Goal: Task Accomplishment & Management: Complete application form

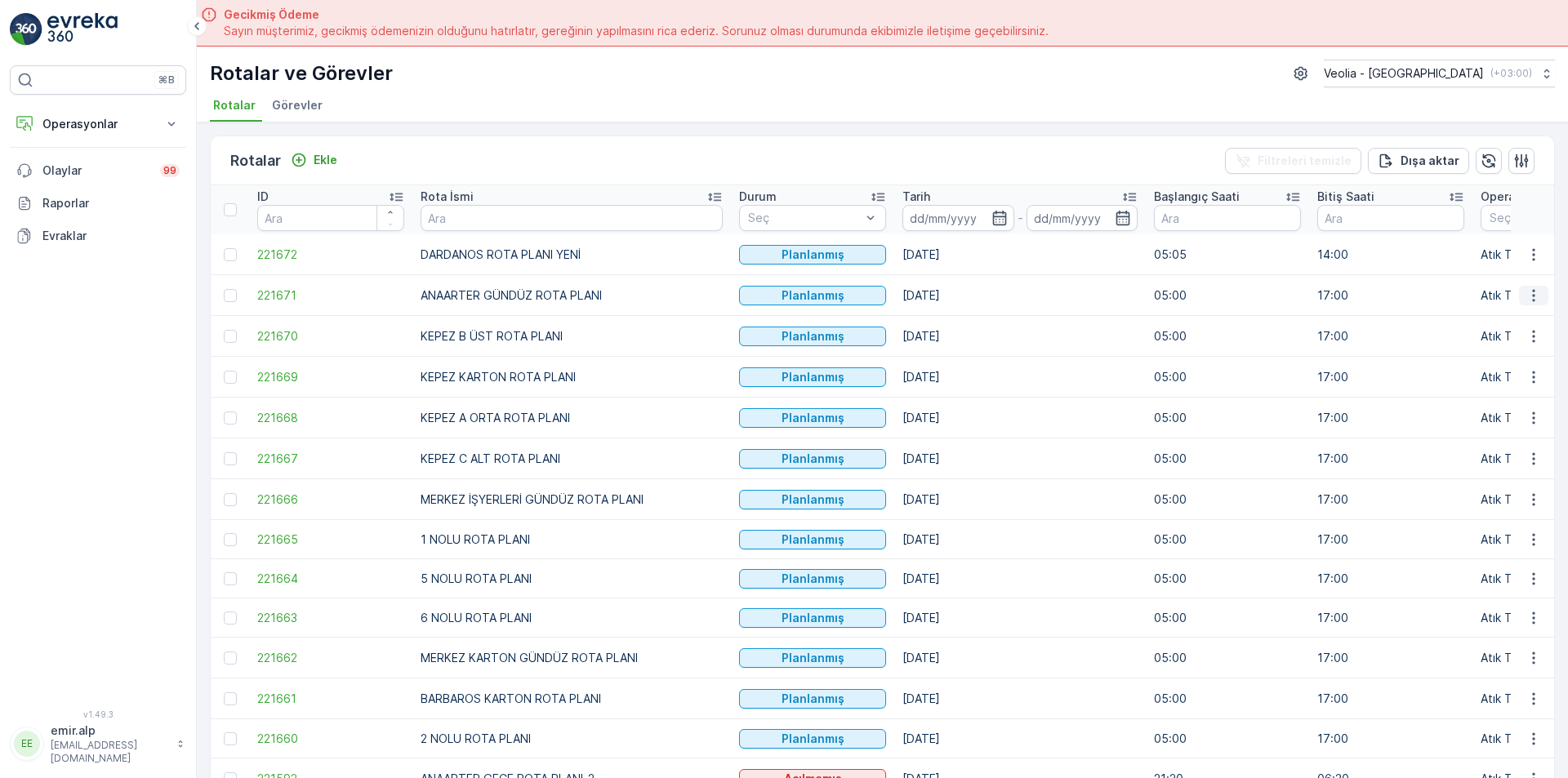
click at [1538, 293] on button "button" at bounding box center [1534, 295] width 29 height 20
click at [1462, 388] on span "Atanan Kişiyi Değiştir" at bounding box center [1488, 388] width 114 height 16
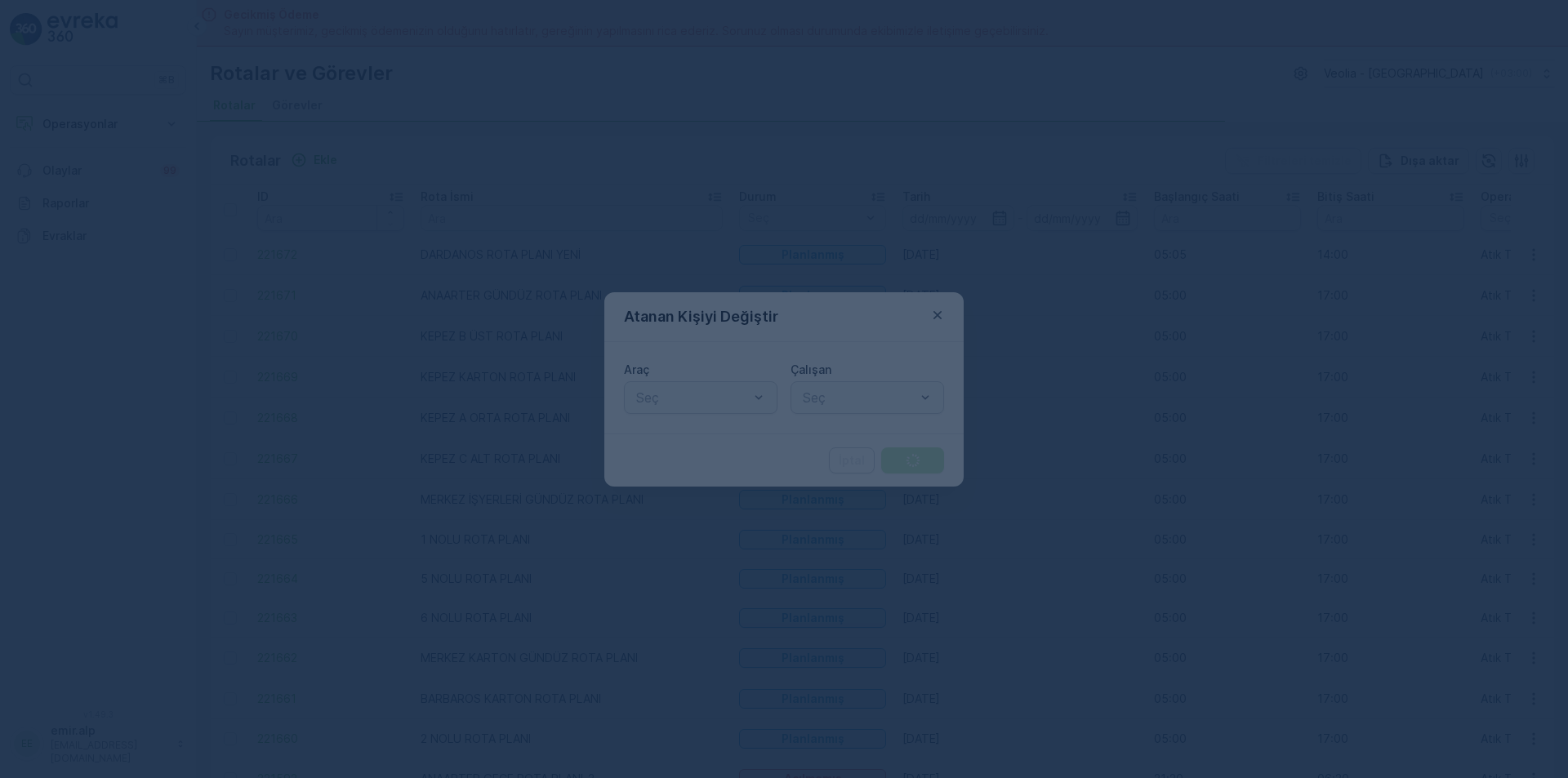
click at [752, 382] on div at bounding box center [758, 397] width 16 height 31
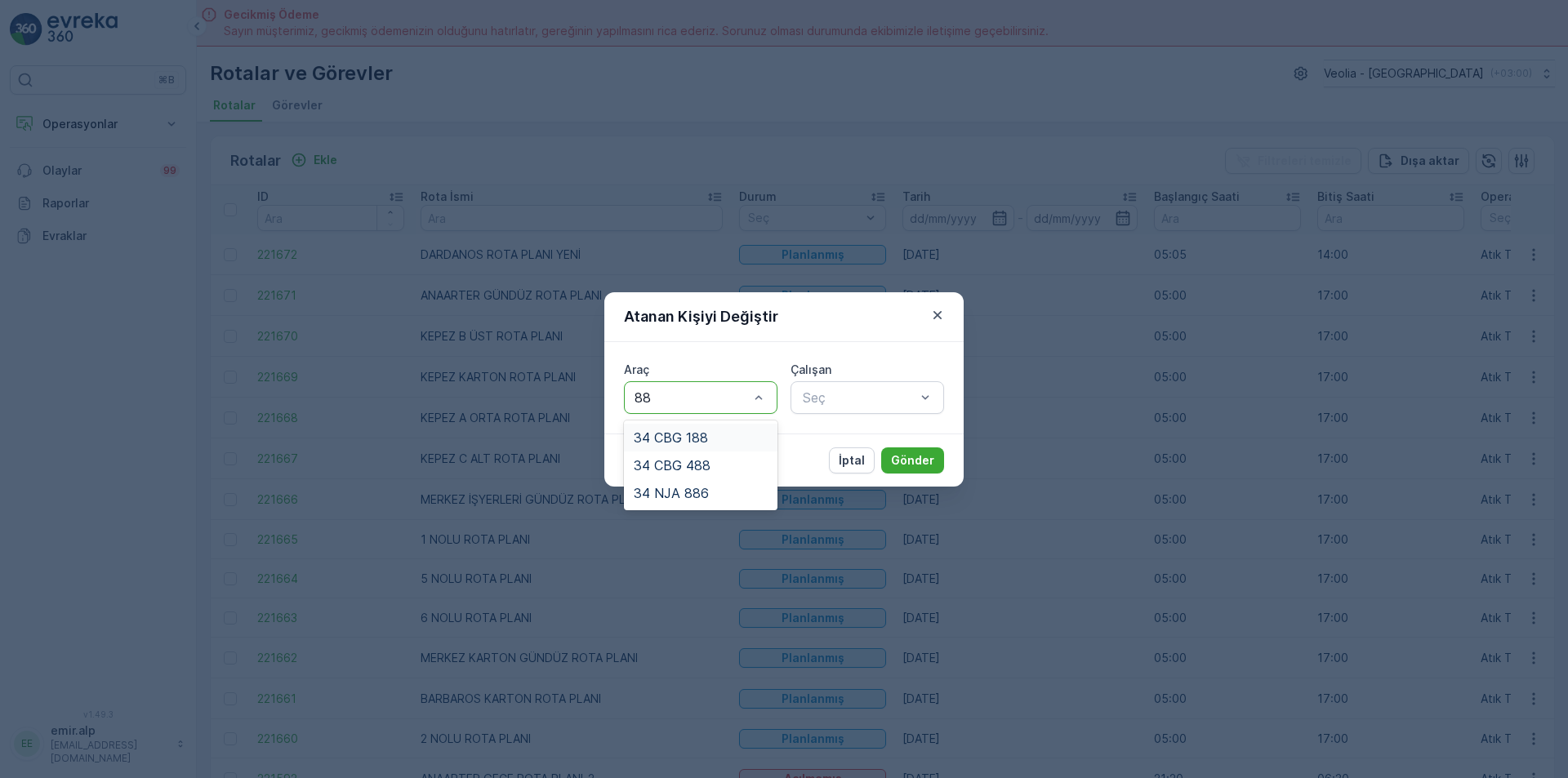
type input "886"
click at [765, 433] on div "34 NJA 886" at bounding box center [700, 437] width 134 height 14
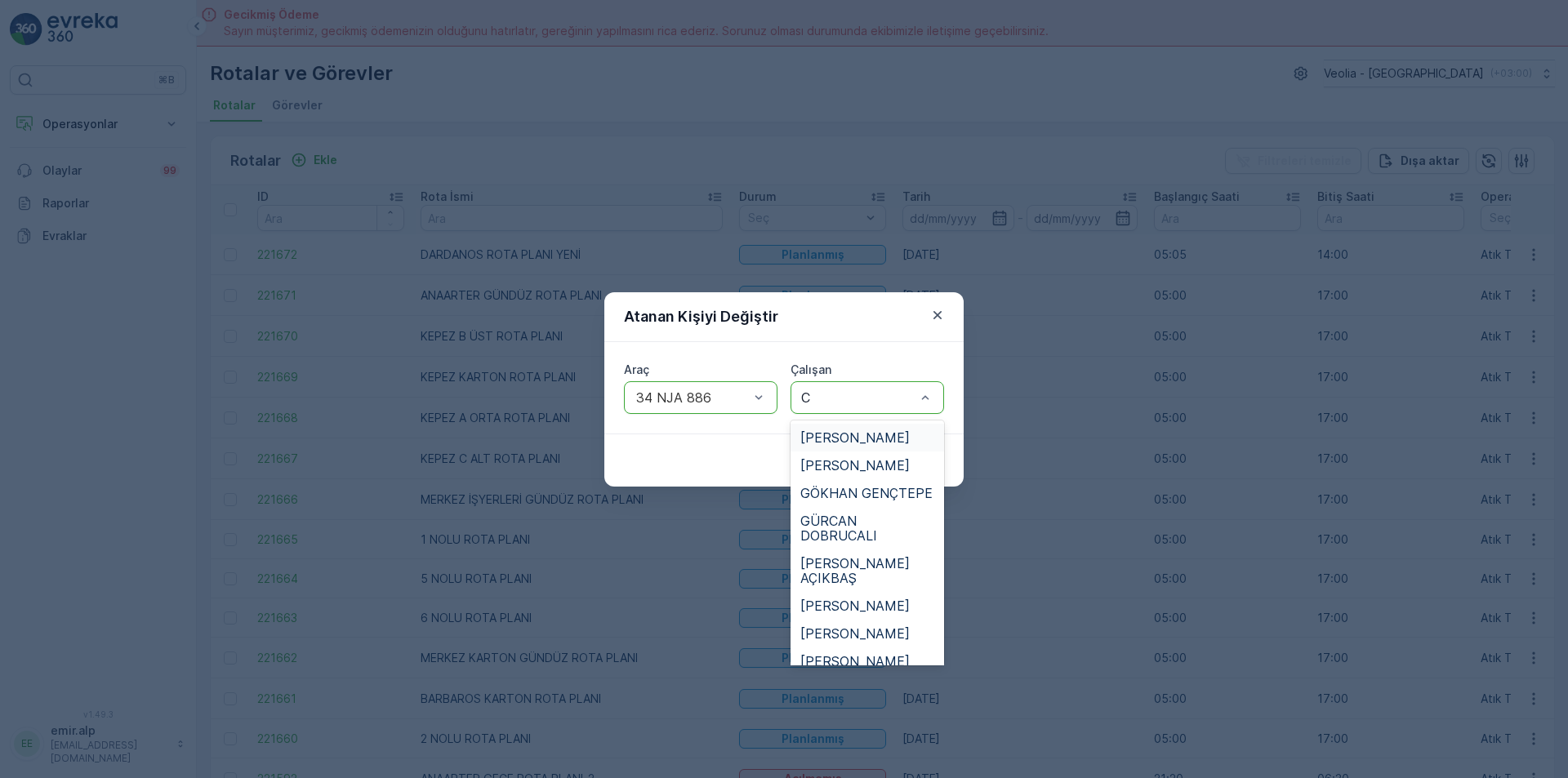
type input "CE"
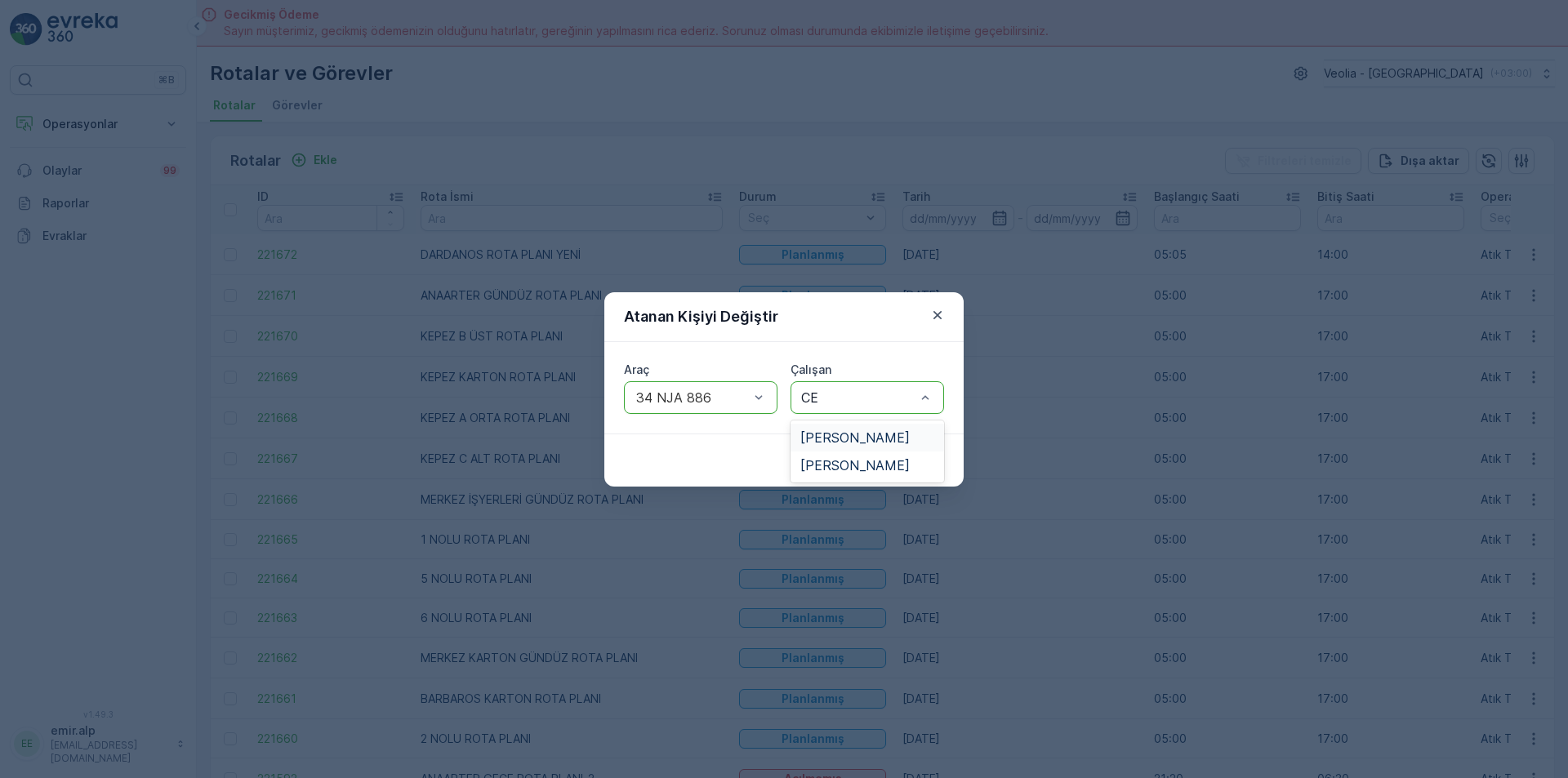
click at [885, 435] on span "[PERSON_NAME]" at bounding box center [855, 437] width 109 height 14
click at [917, 455] on p "Gönder" at bounding box center [912, 460] width 43 height 16
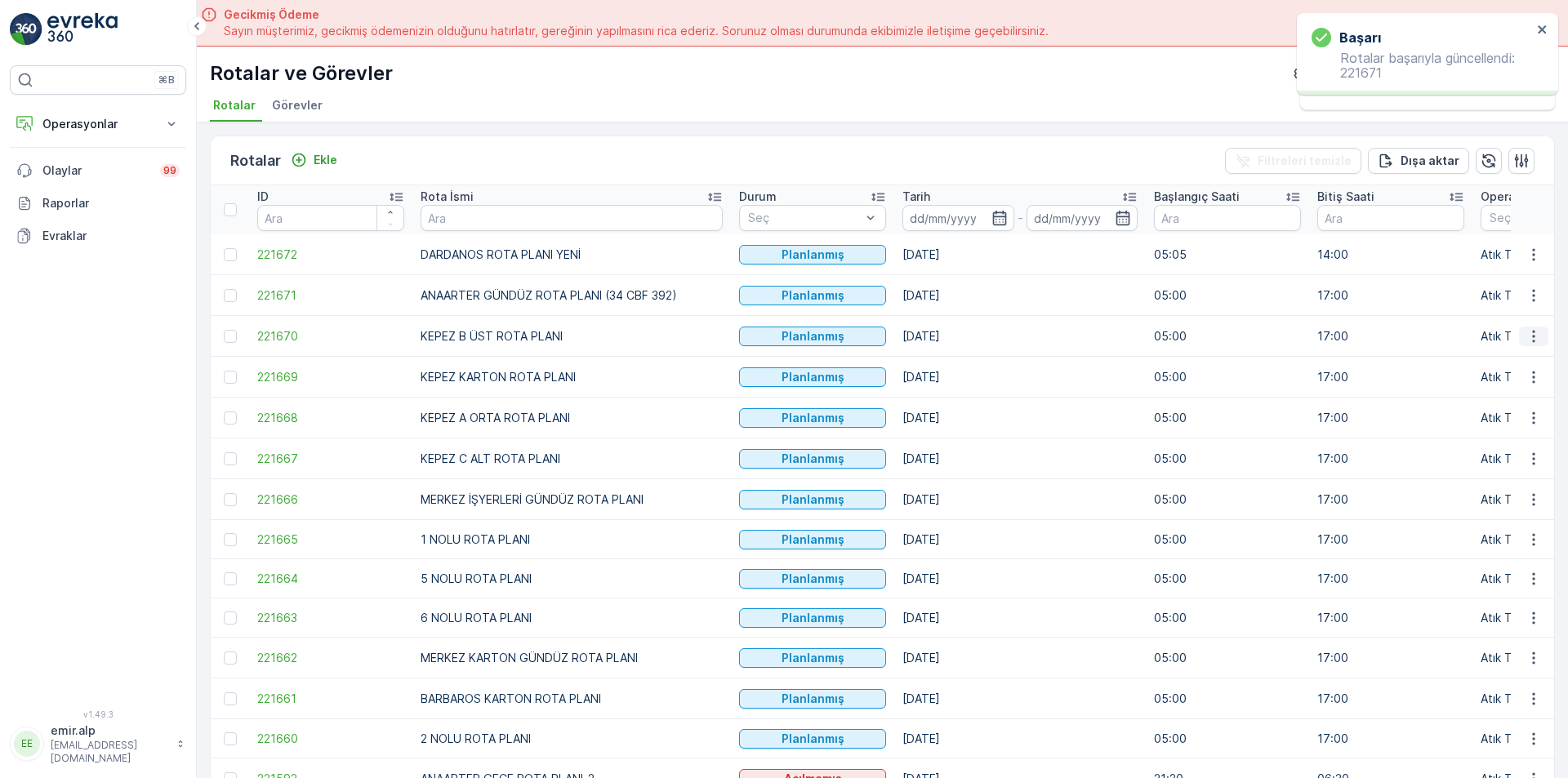
click at [1532, 341] on icon "button" at bounding box center [1533, 336] width 16 height 16
click at [1503, 427] on span "Atanan Kişiyi Değiştir" at bounding box center [1488, 429] width 114 height 16
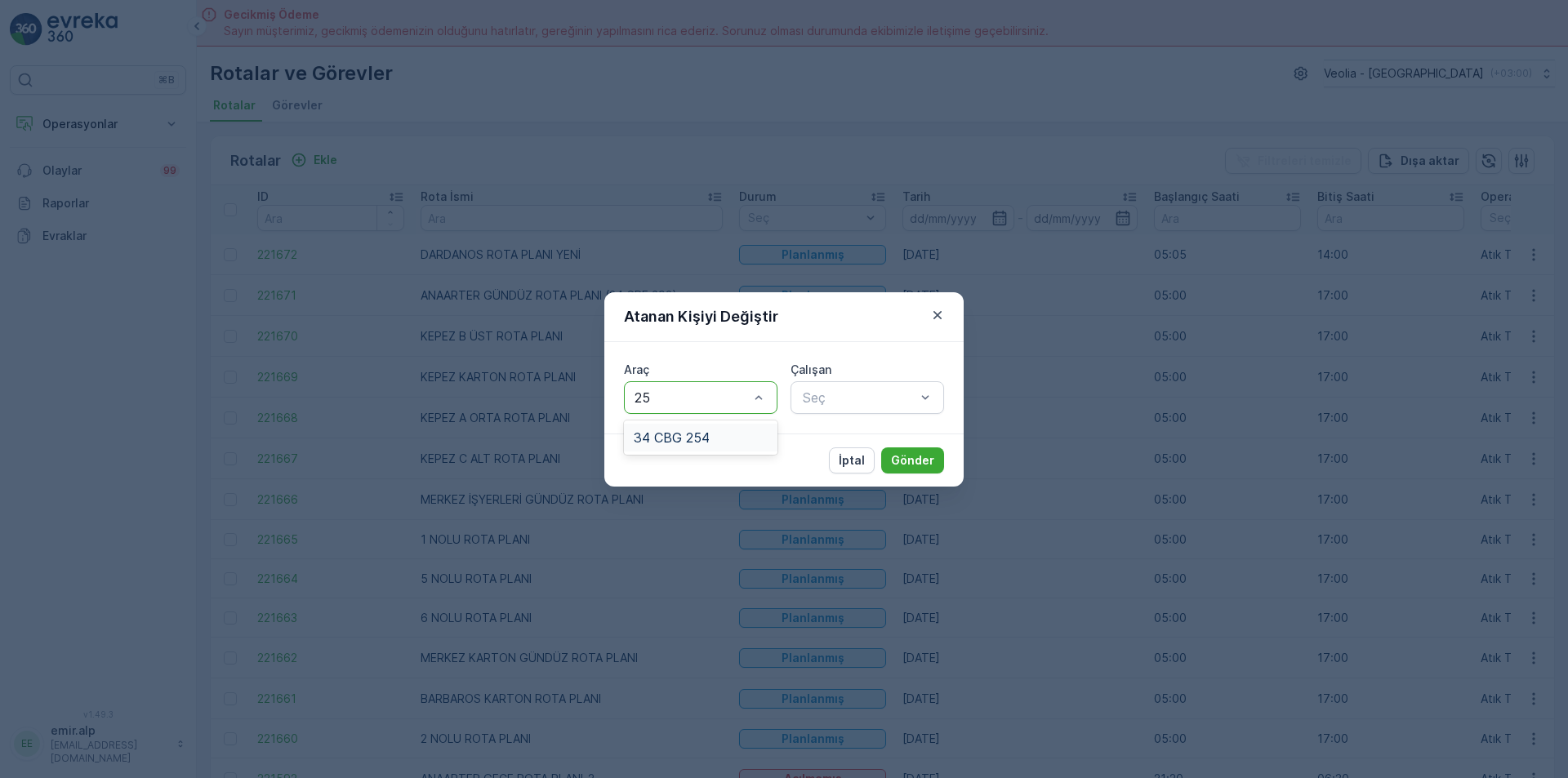
type input "254"
click at [728, 437] on div "34 CBG 254" at bounding box center [700, 437] width 134 height 14
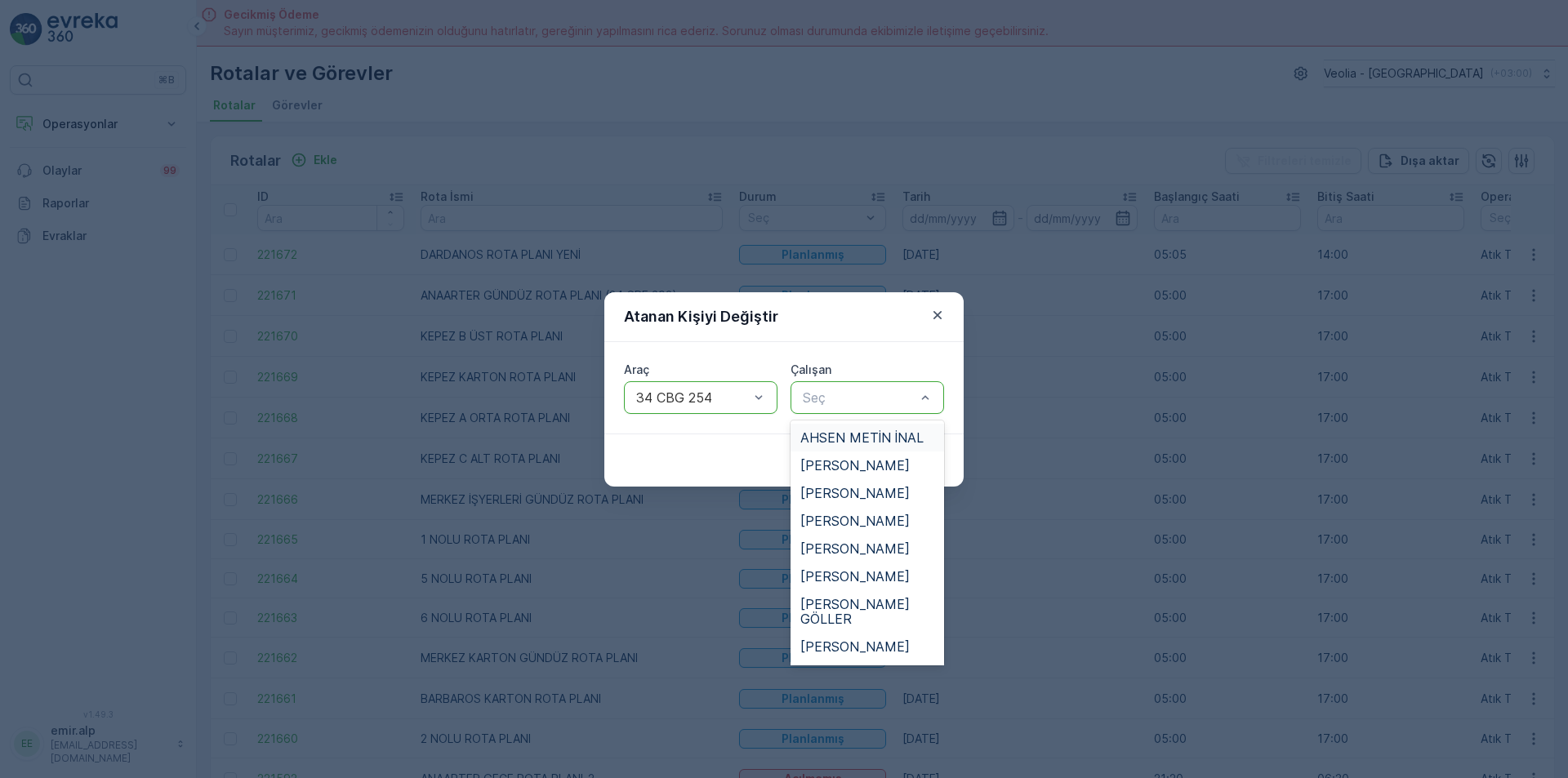
click at [876, 384] on div "Seç" at bounding box center [867, 397] width 153 height 32
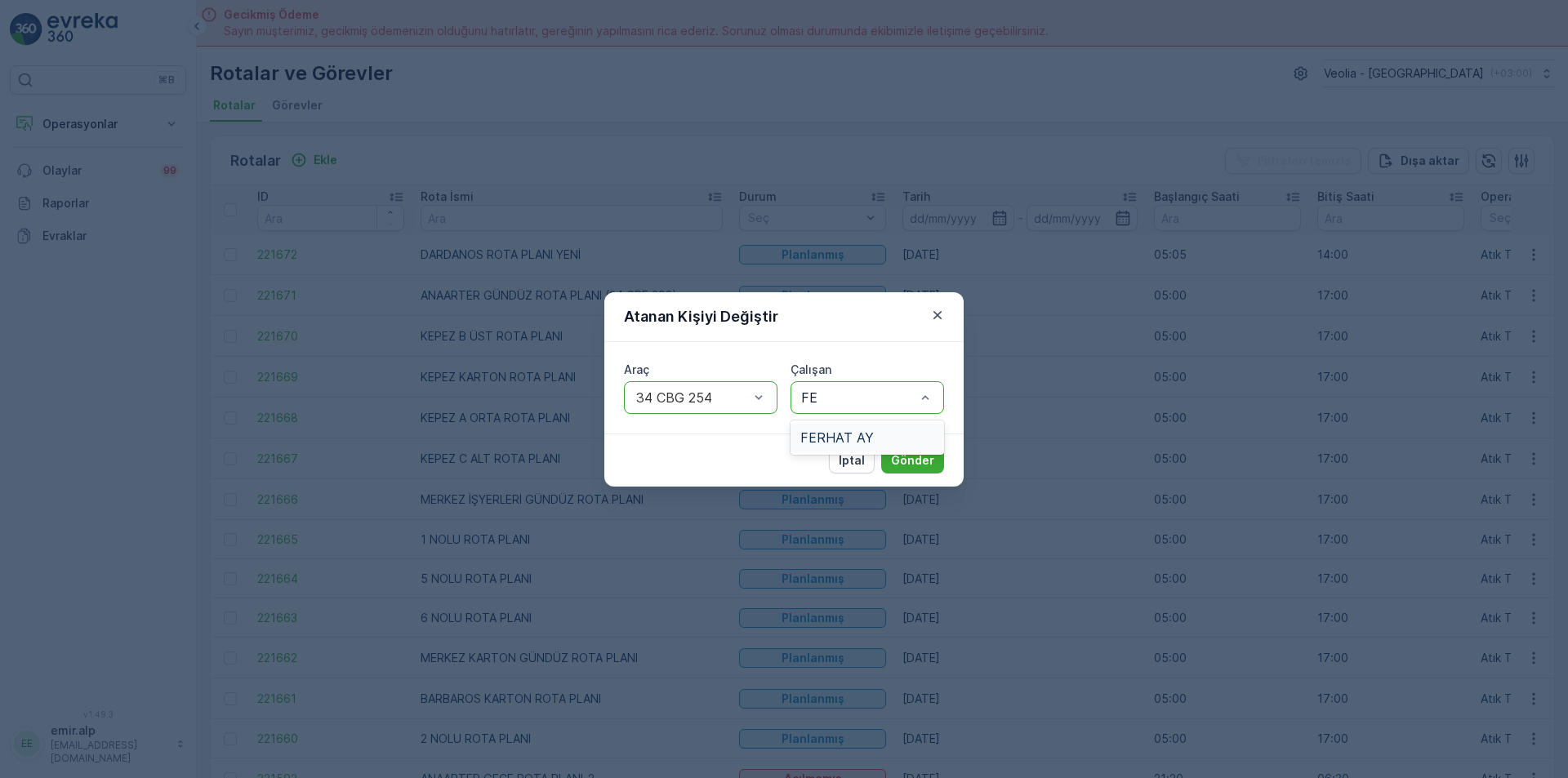
type input "FER"
click at [915, 418] on div "Araç option 34 CBG 254, selected. 34 CBG 254 Çalışan 1 result available for sea…" at bounding box center [784, 387] width 359 height 91
type input "FER"
click at [932, 443] on div "FERHAT AY" at bounding box center [867, 437] width 134 height 14
click at [923, 453] on p "Gönder" at bounding box center [912, 460] width 43 height 16
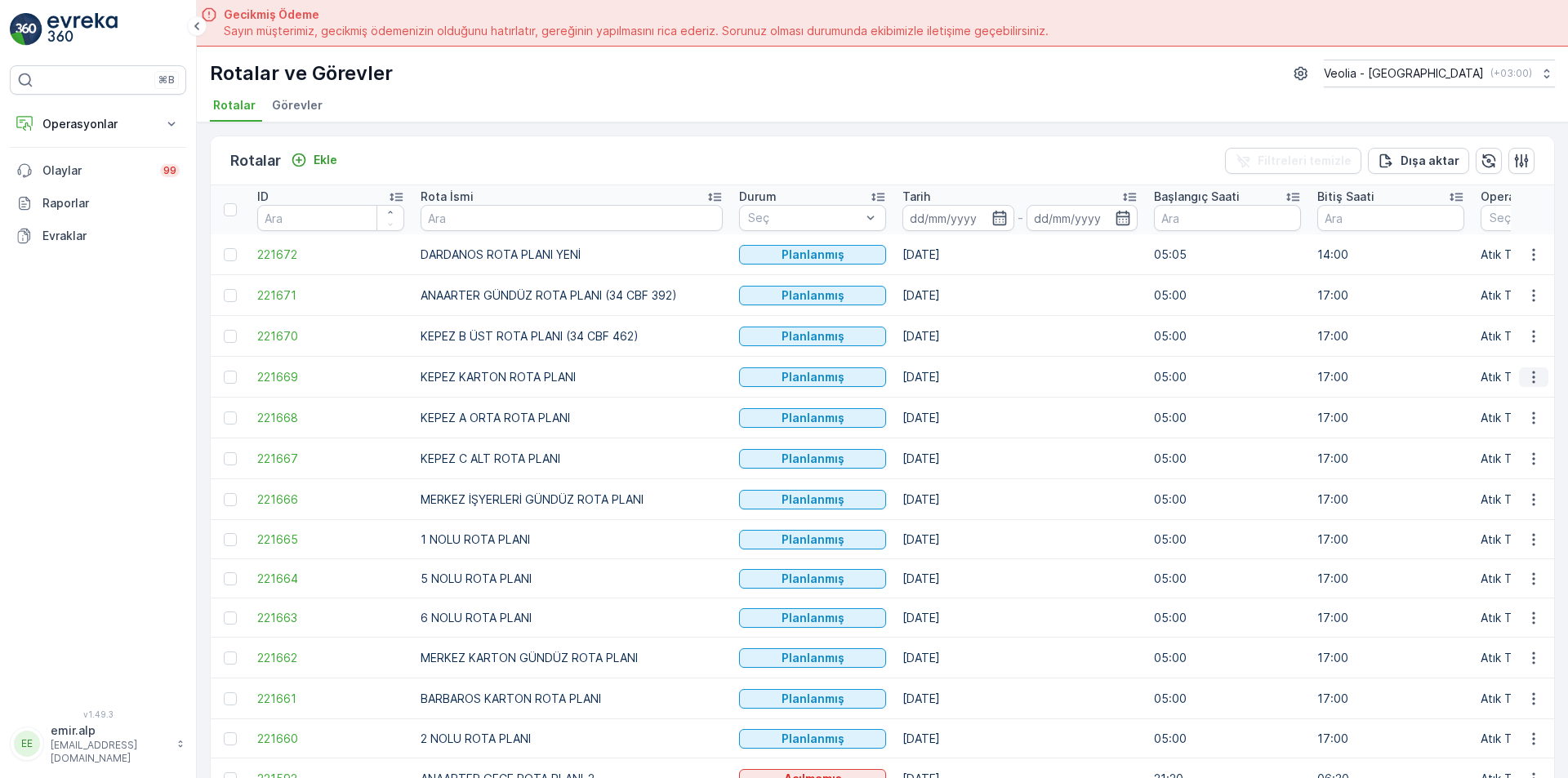
click at [1534, 378] on icon "button" at bounding box center [1533, 377] width 16 height 16
click at [1497, 470] on span "Atanan Kişiyi Değiştir" at bounding box center [1488, 470] width 114 height 16
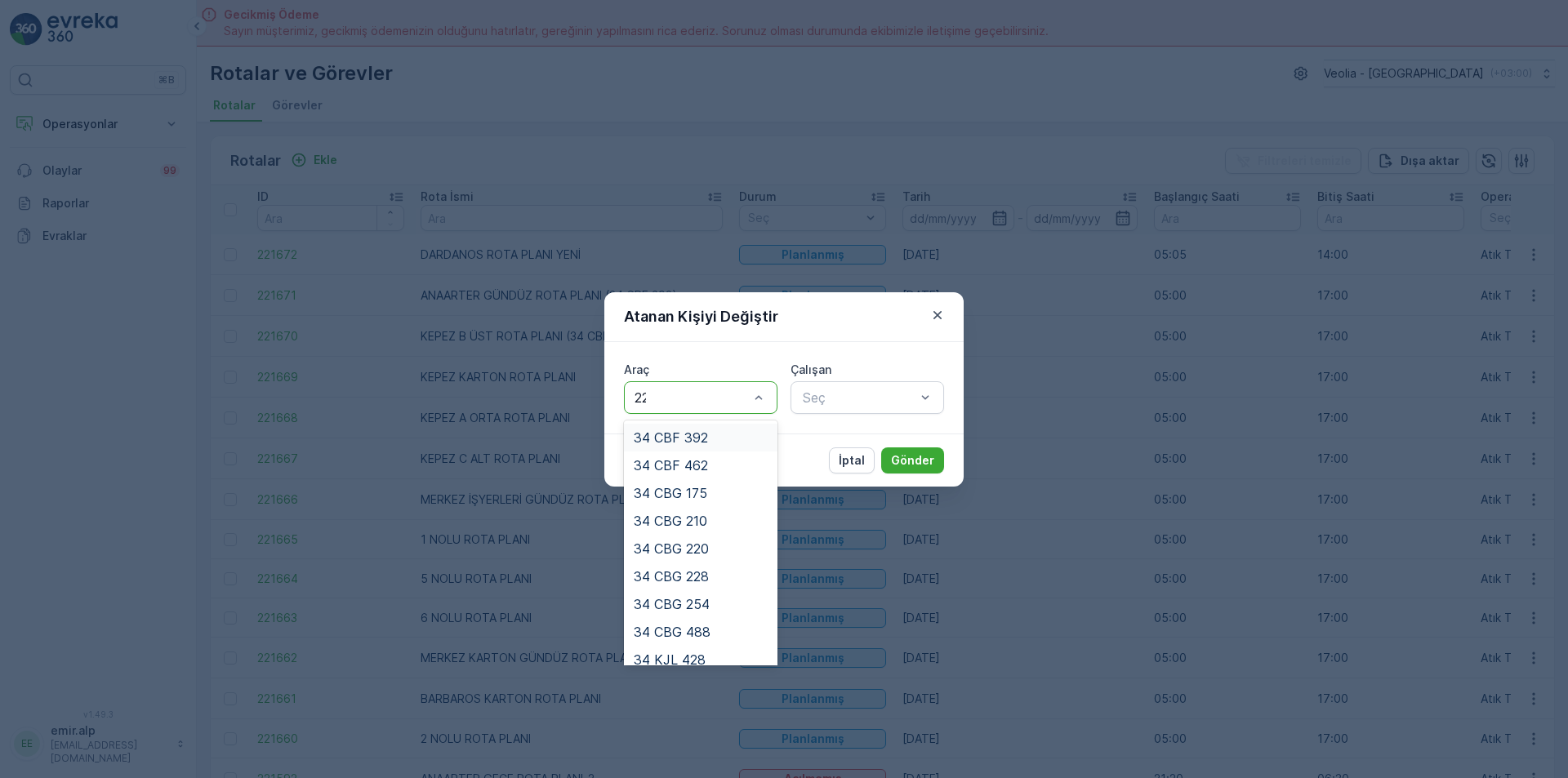
type input "220"
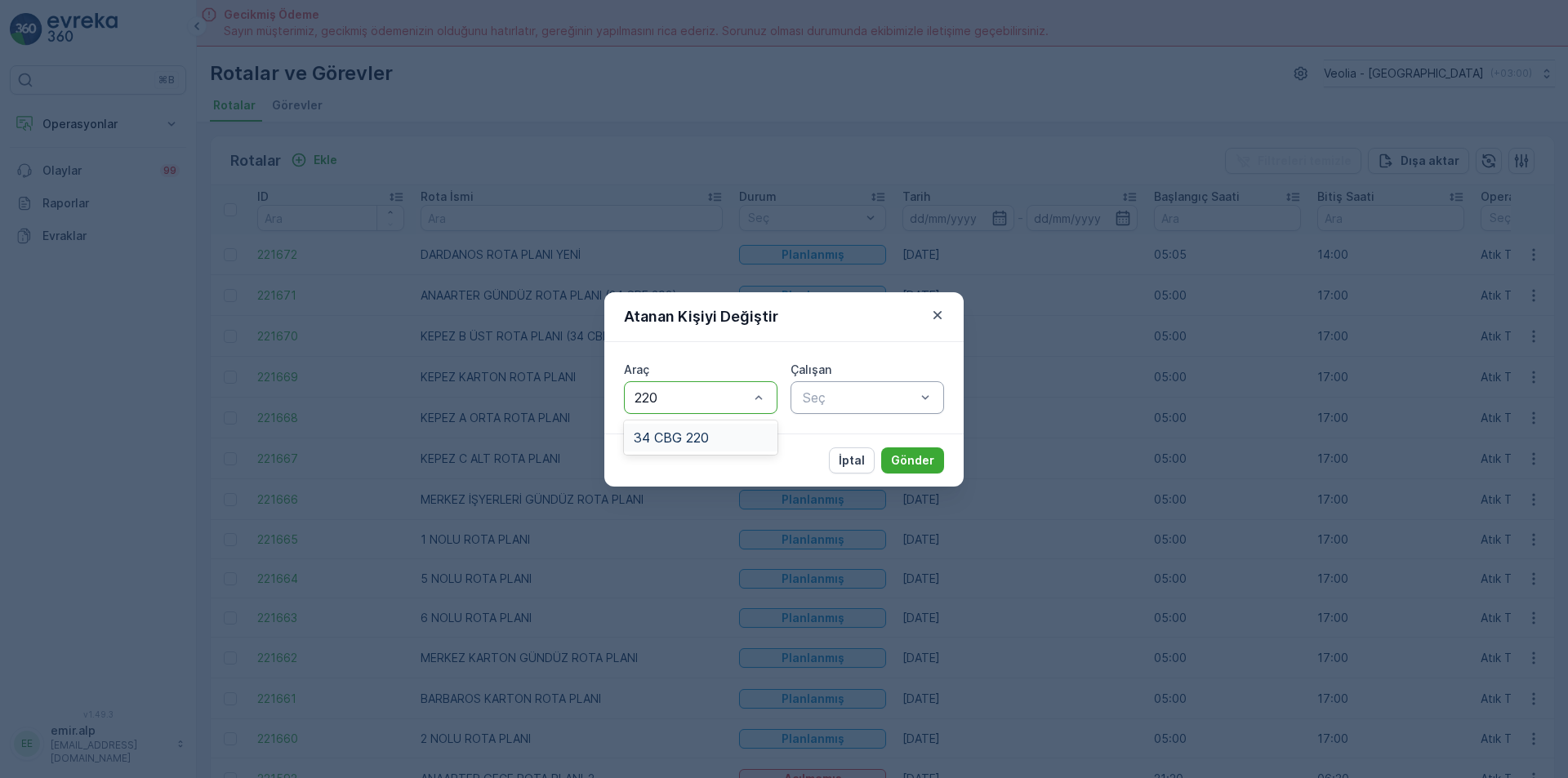
drag, startPoint x: 710, startPoint y: 437, endPoint x: 915, endPoint y: 412, distance: 206.5
click at [727, 437] on div "34 CBG 220" at bounding box center [700, 437] width 134 height 14
type input "AHS"
click at [882, 430] on span "AHSEN METİN İNAL" at bounding box center [862, 437] width 124 height 14
click at [914, 445] on div "İptal Gönder" at bounding box center [784, 460] width 359 height 53
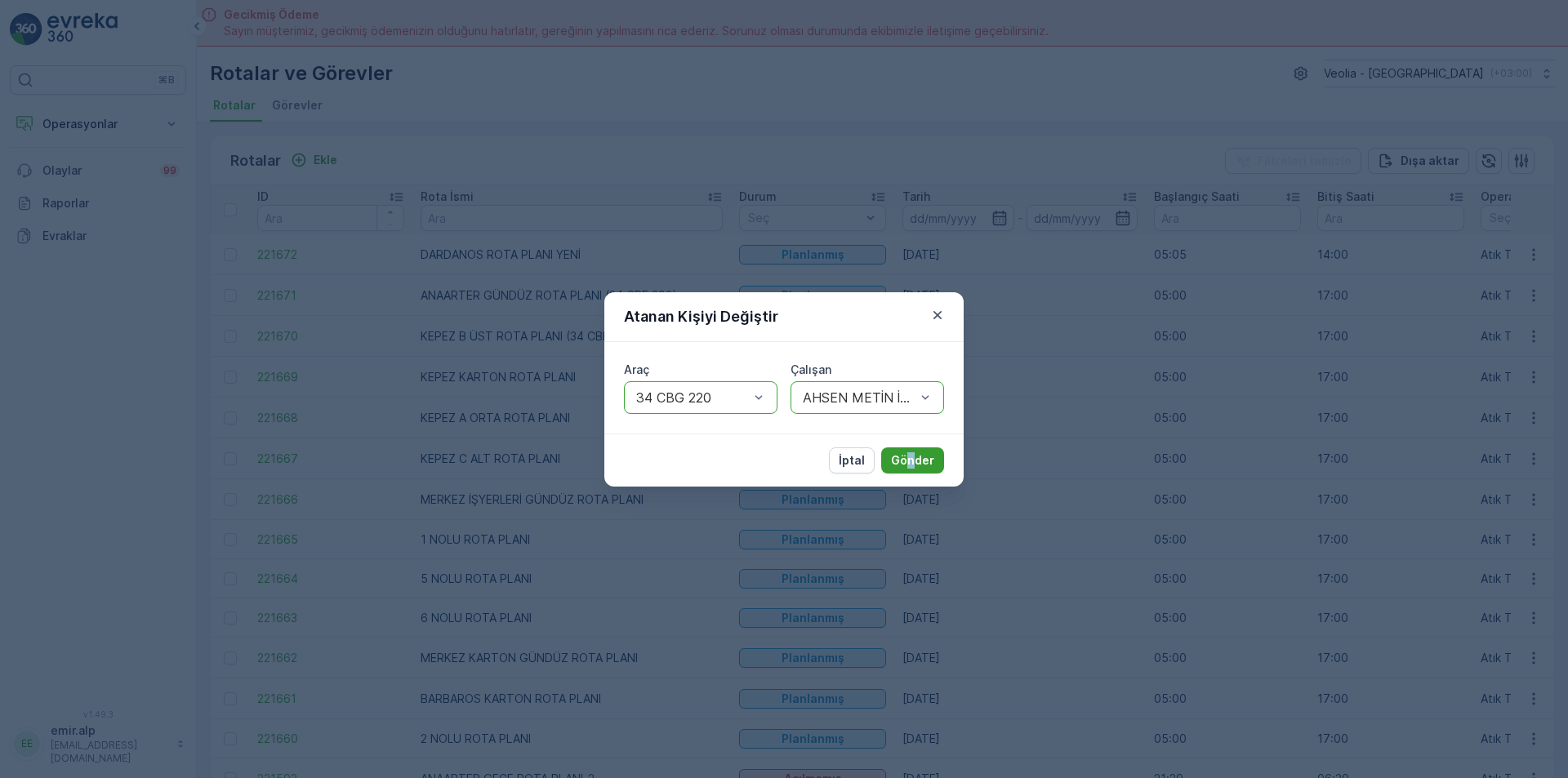
click at [917, 461] on p "Gönder" at bounding box center [912, 460] width 43 height 16
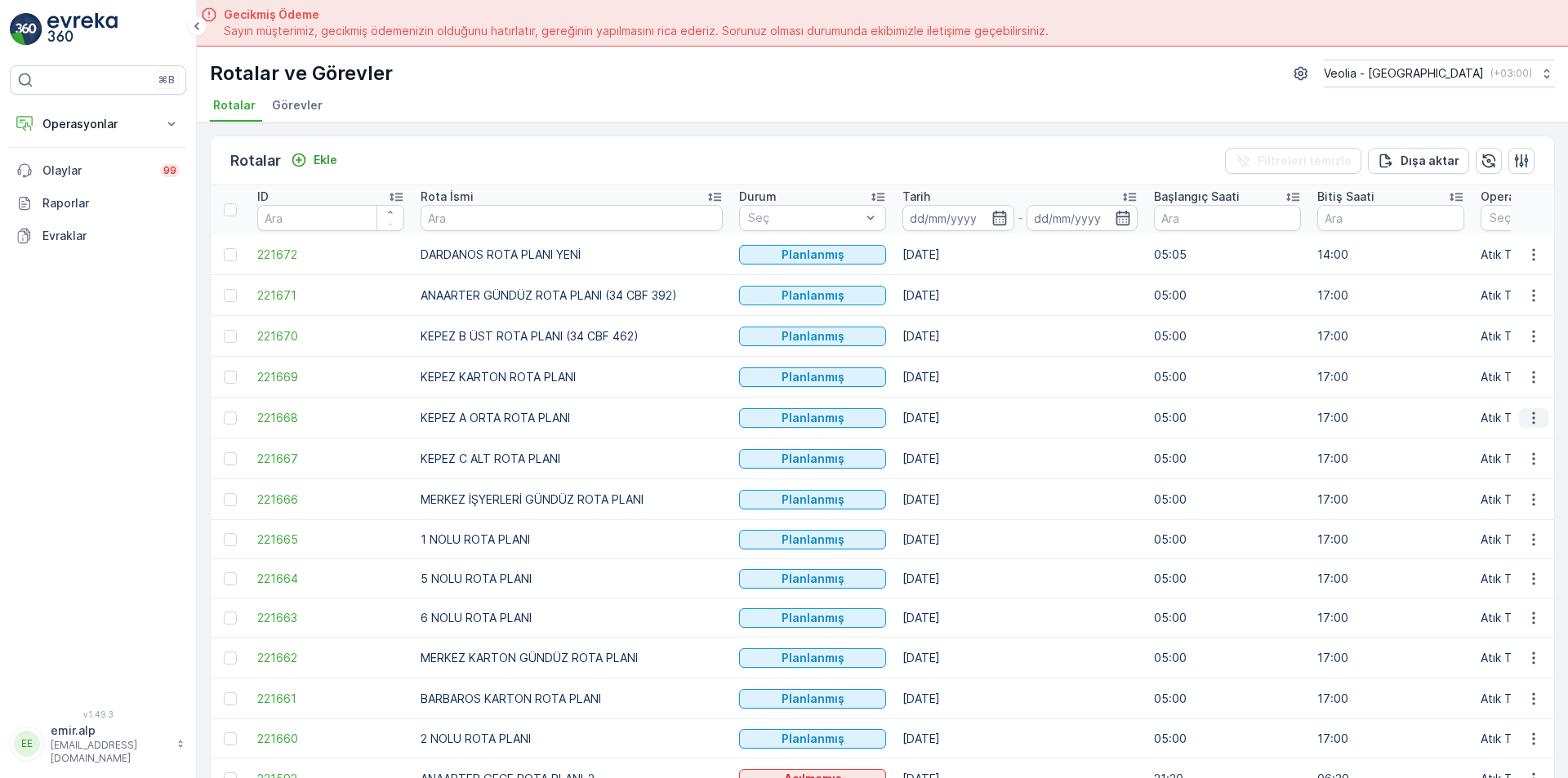
click at [1533, 421] on icon "button" at bounding box center [1533, 418] width 16 height 16
click at [1522, 515] on span "Atanan Kişiyi Değiştir" at bounding box center [1488, 510] width 114 height 16
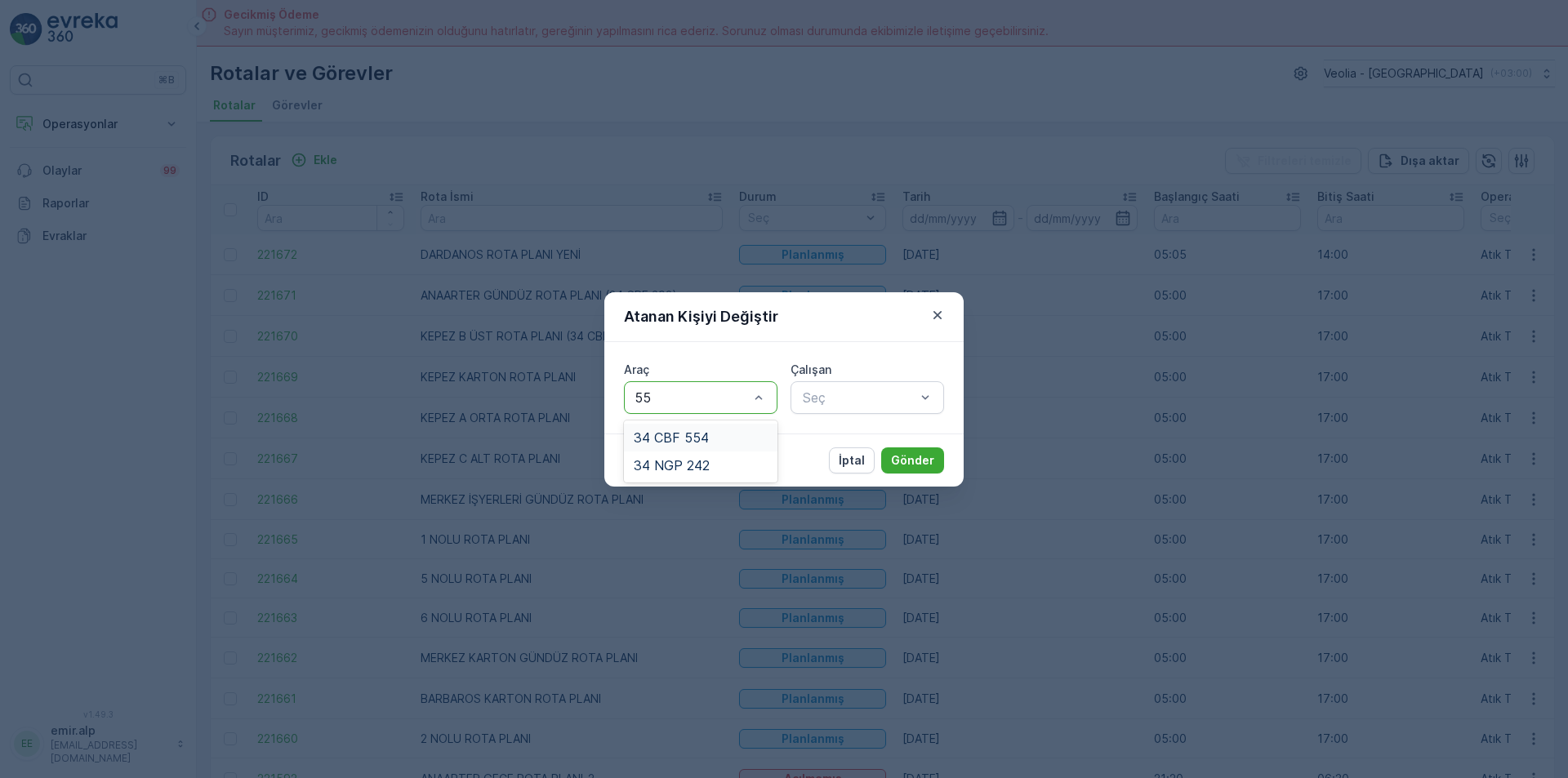
type input "554"
click at [733, 430] on div "34 CBF 554" at bounding box center [700, 437] width 134 height 14
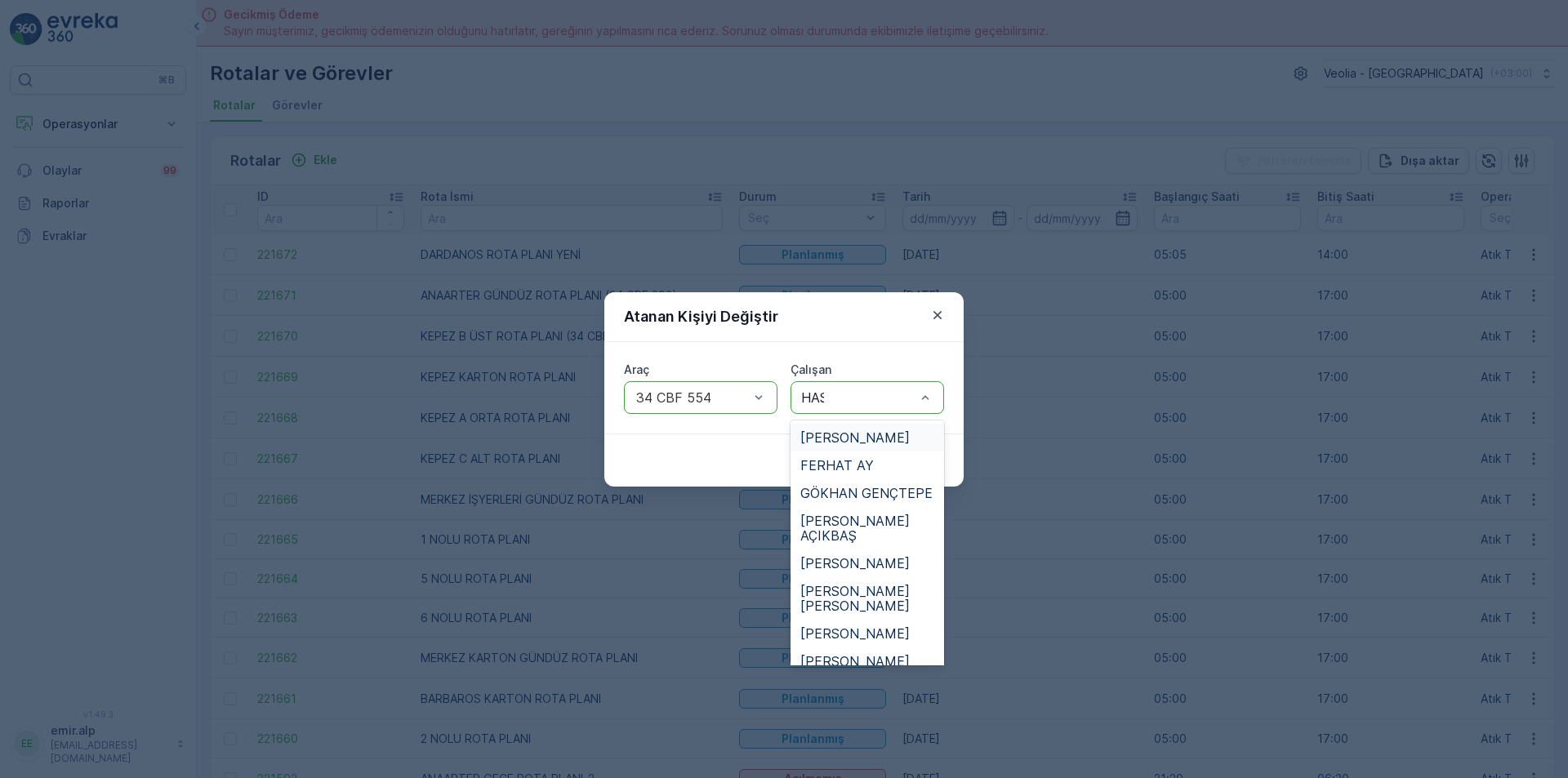
type input "HASA"
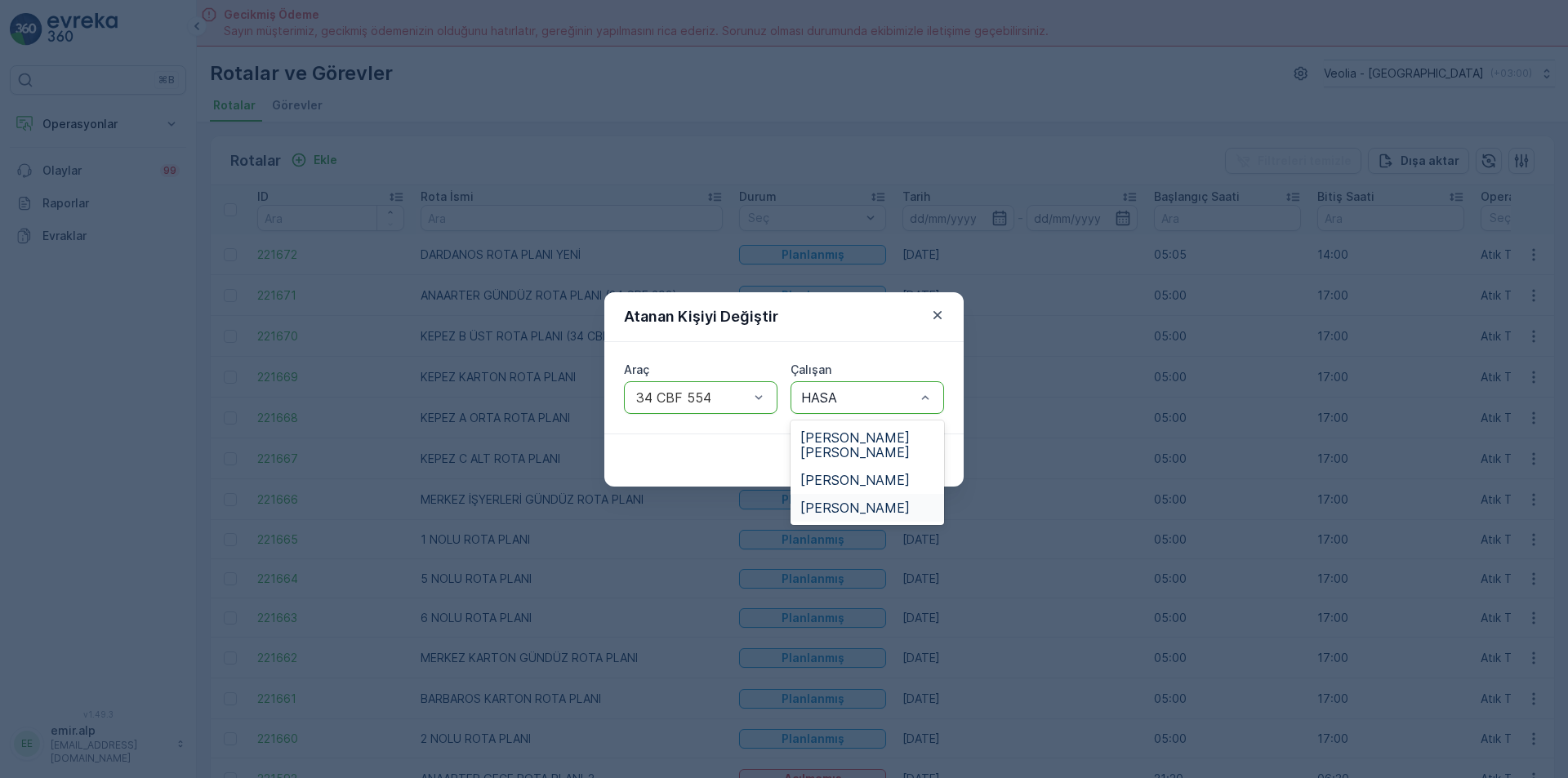
click at [886, 500] on span "[PERSON_NAME]" at bounding box center [855, 507] width 109 height 14
click at [930, 462] on p "Gönder" at bounding box center [912, 460] width 43 height 16
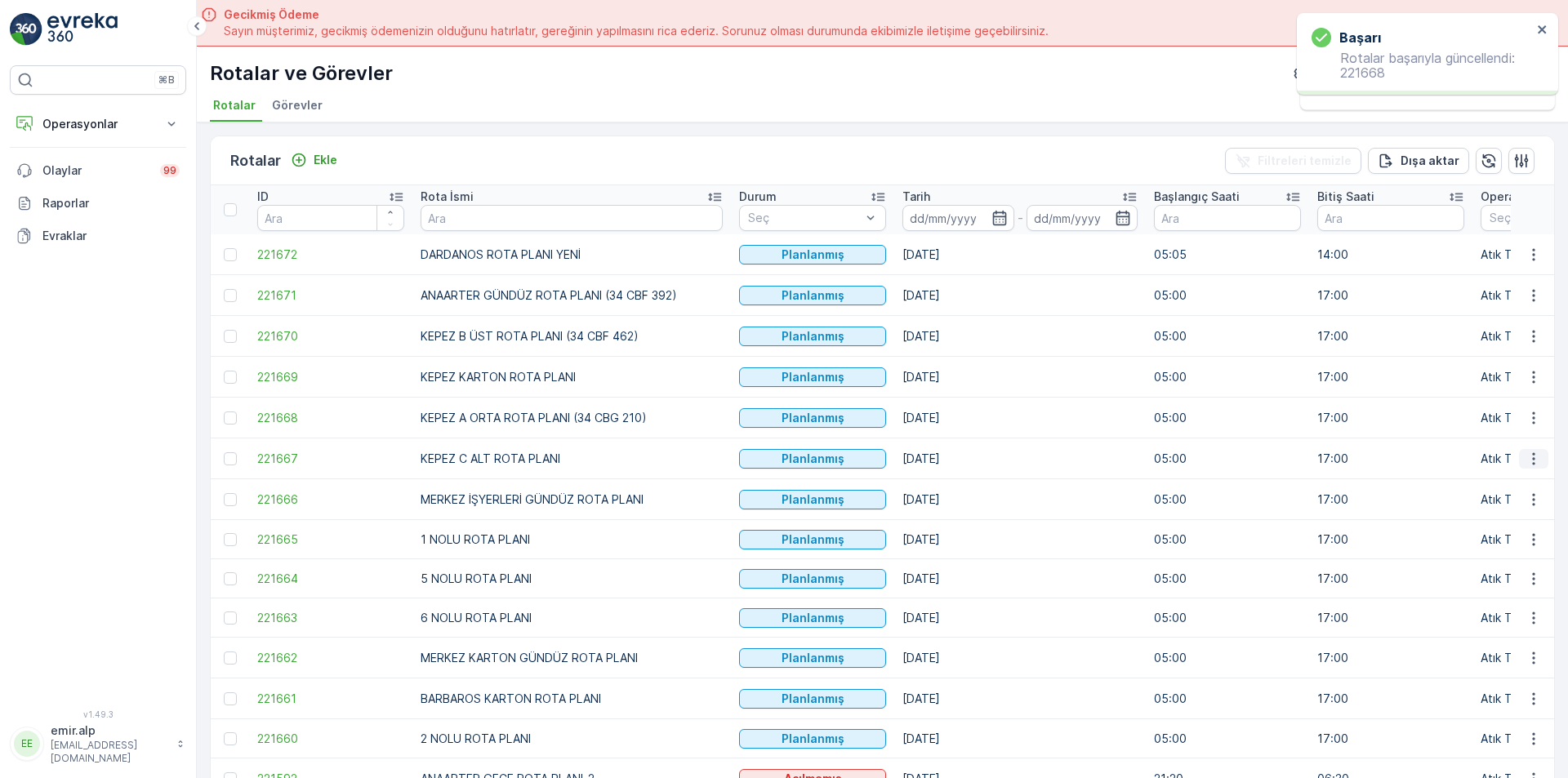
click at [1527, 455] on icon "button" at bounding box center [1533, 458] width 16 height 16
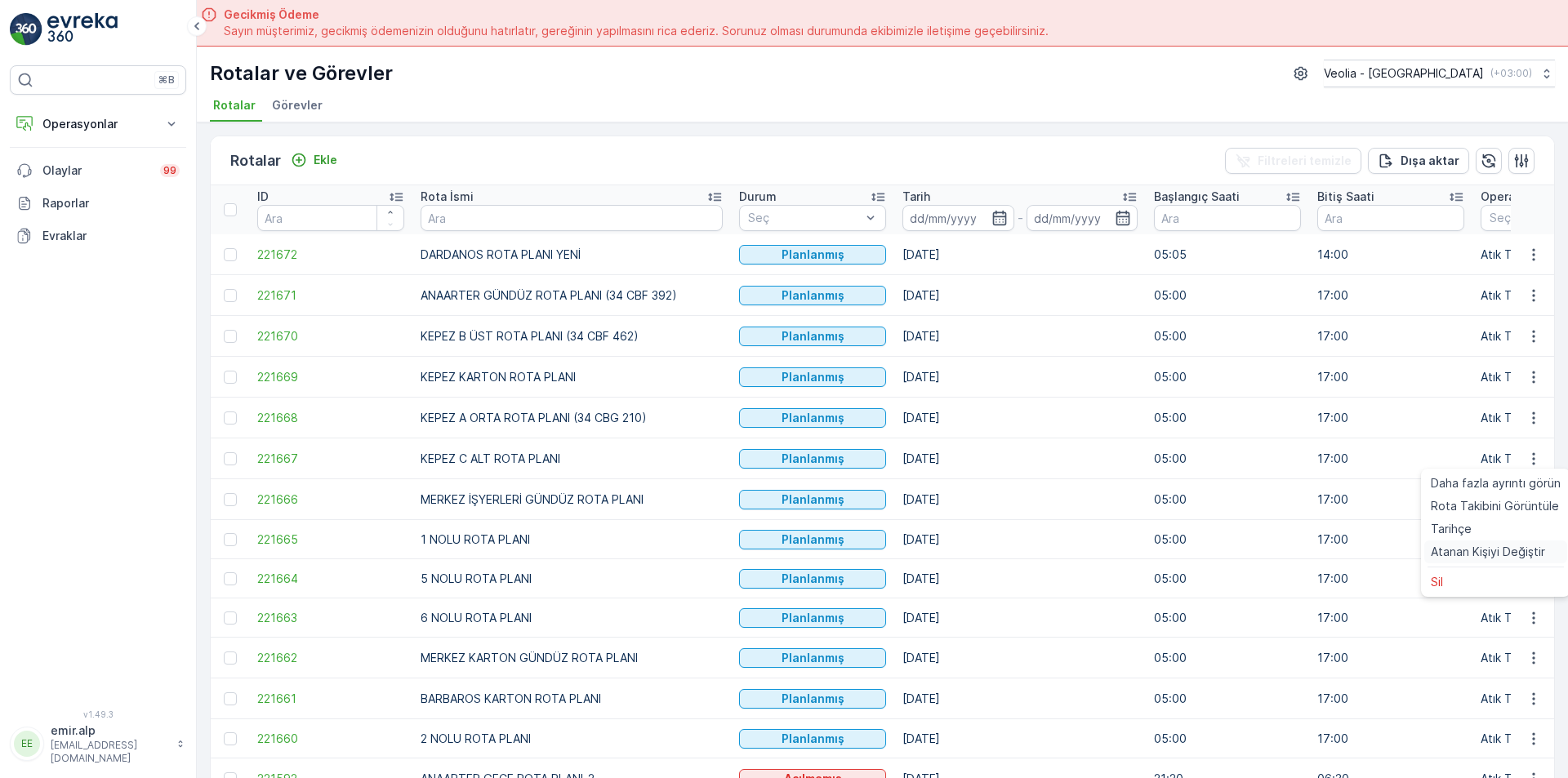
click at [1485, 553] on span "Atanan Kişiyi Değiştir" at bounding box center [1488, 551] width 114 height 16
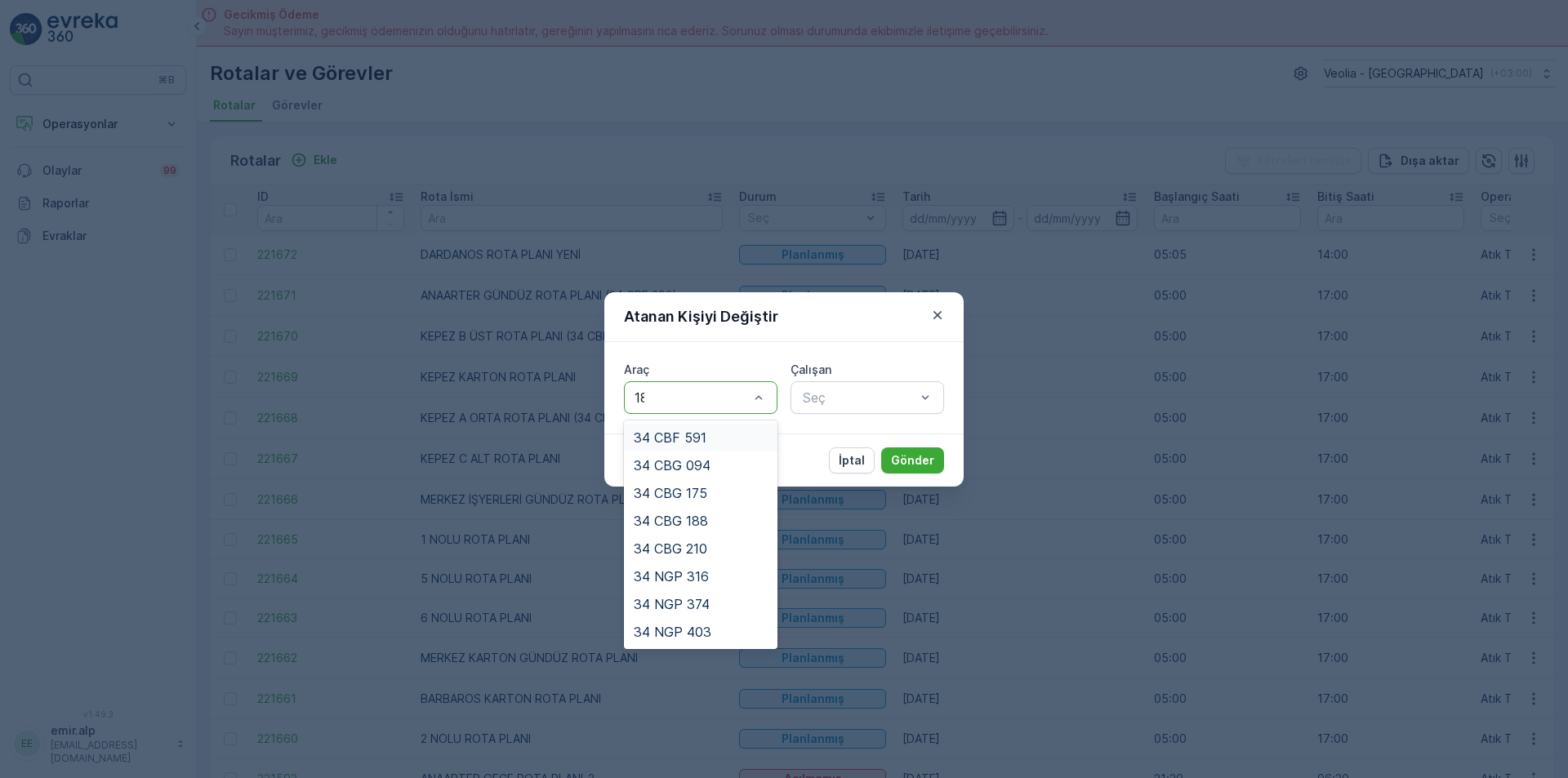
type input "188"
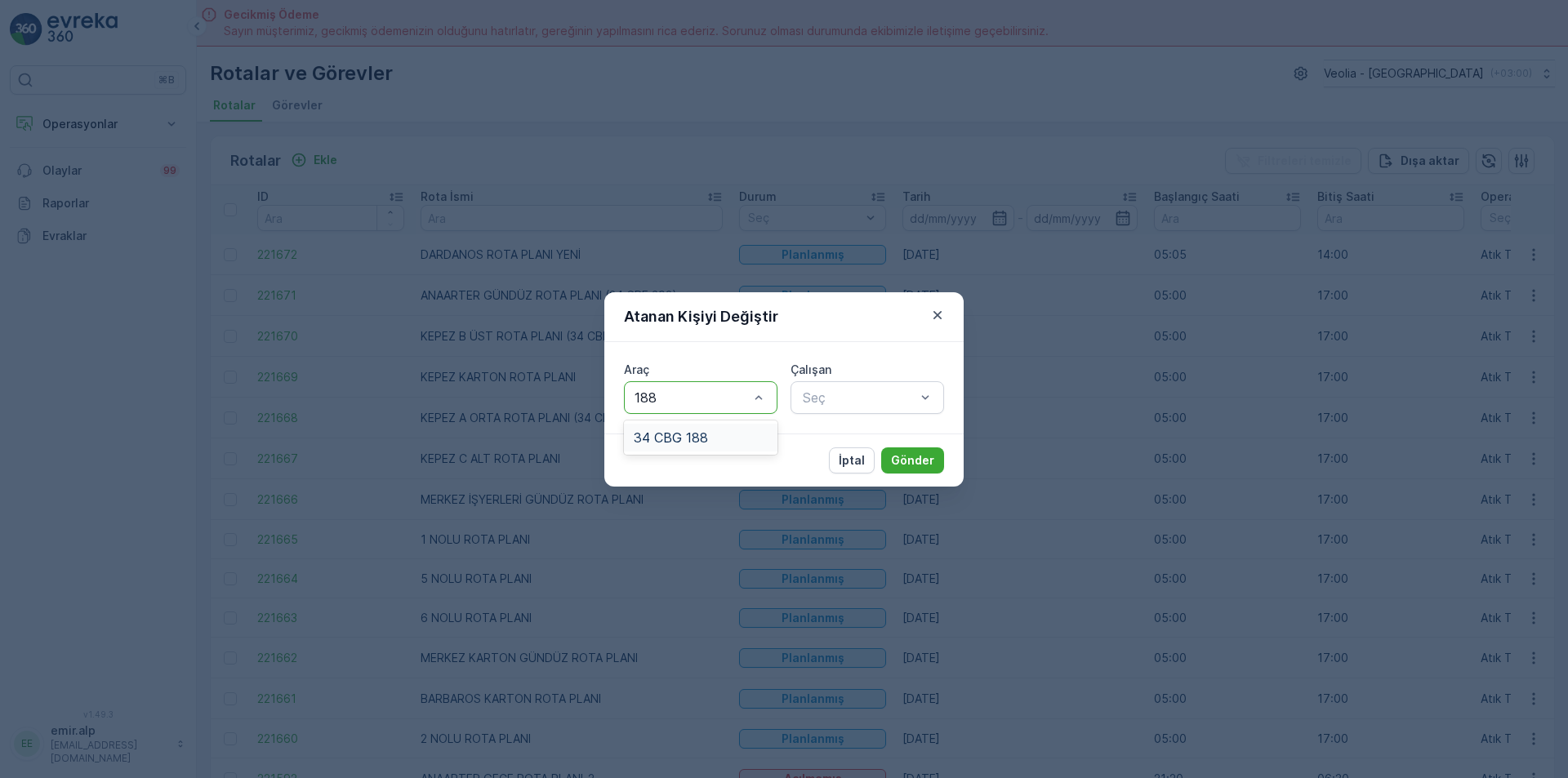
click at [726, 451] on div "34 CBG 188" at bounding box center [701, 437] width 153 height 28
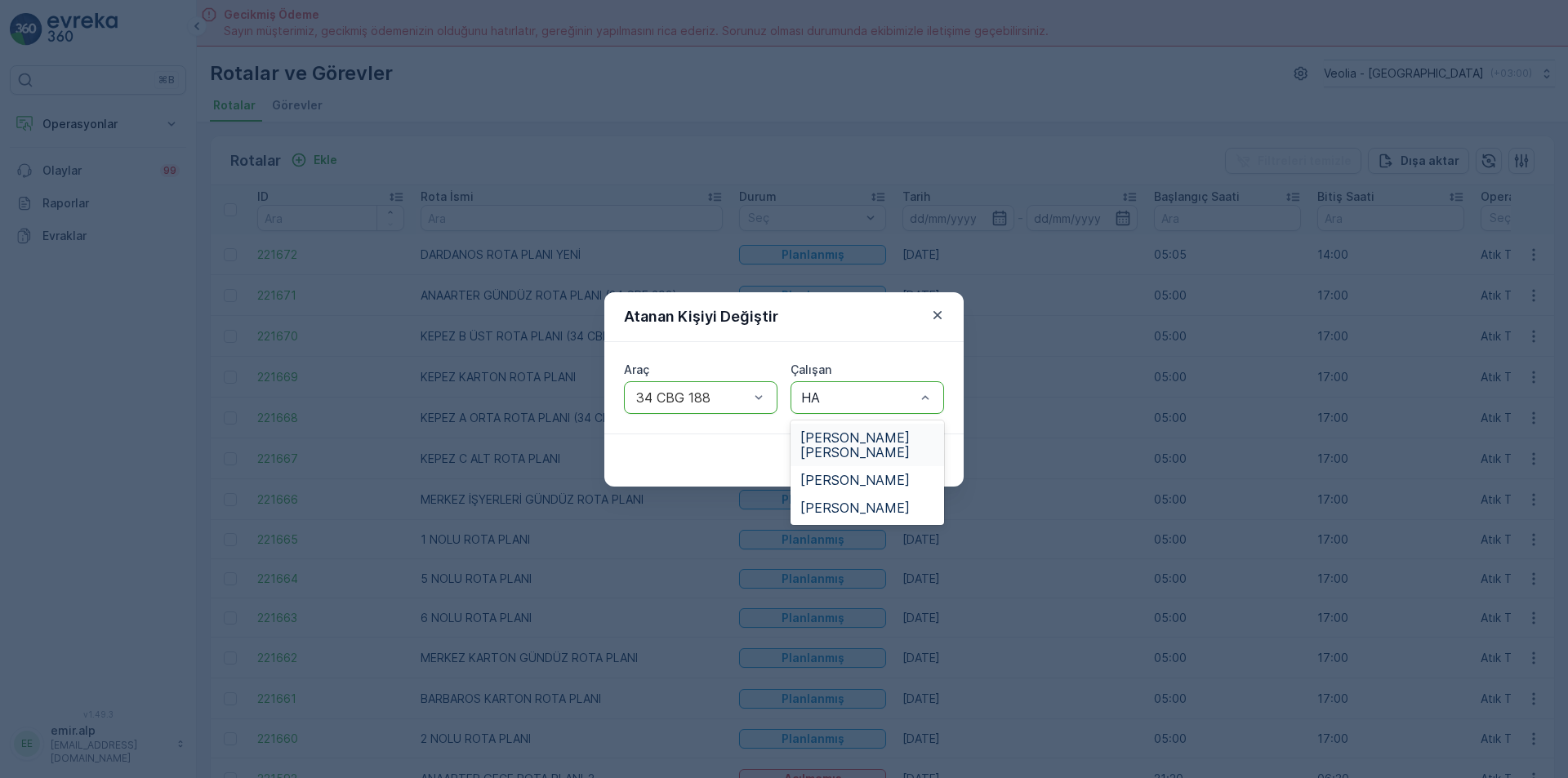
type input "H"
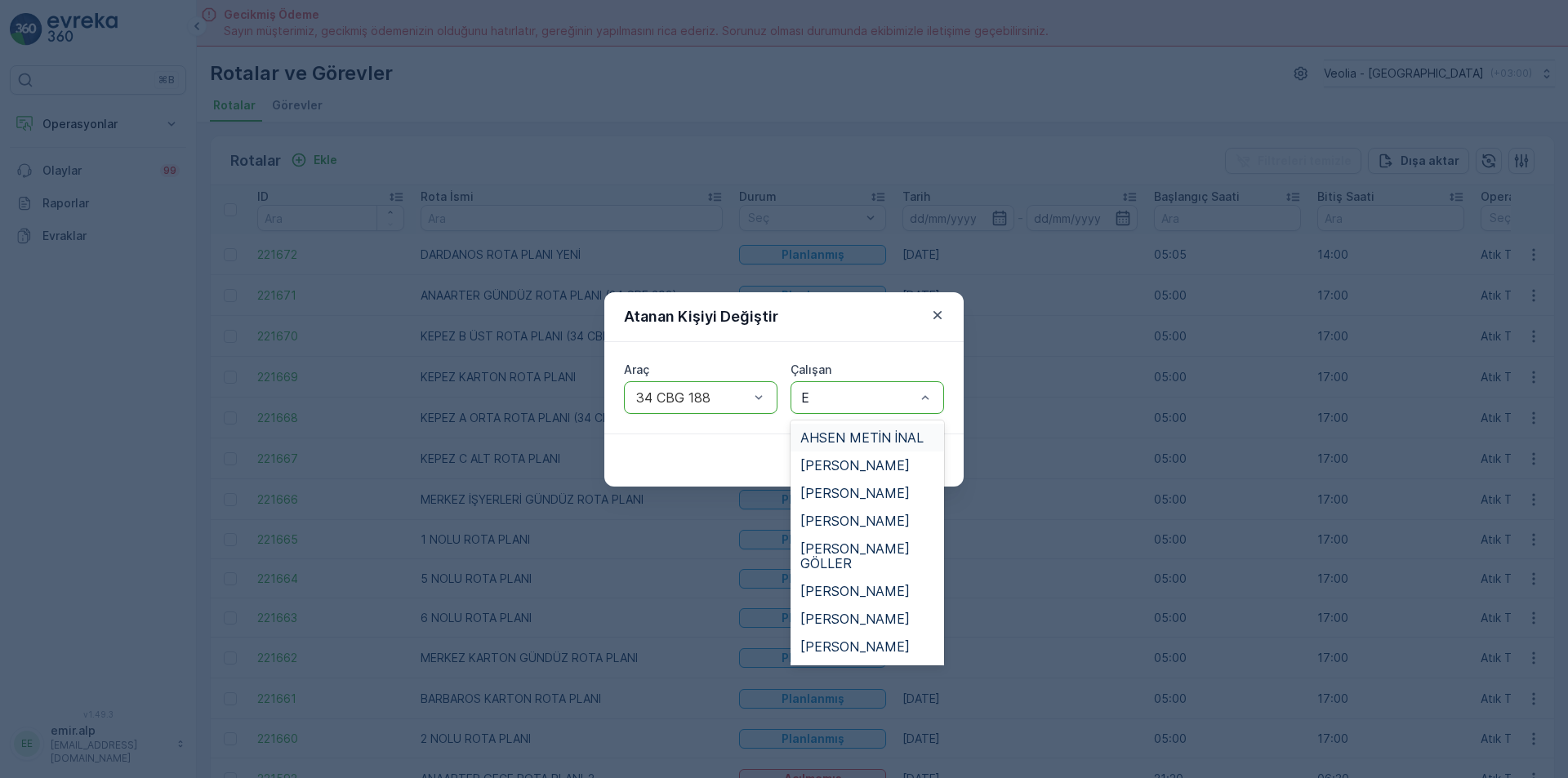
type input "ER"
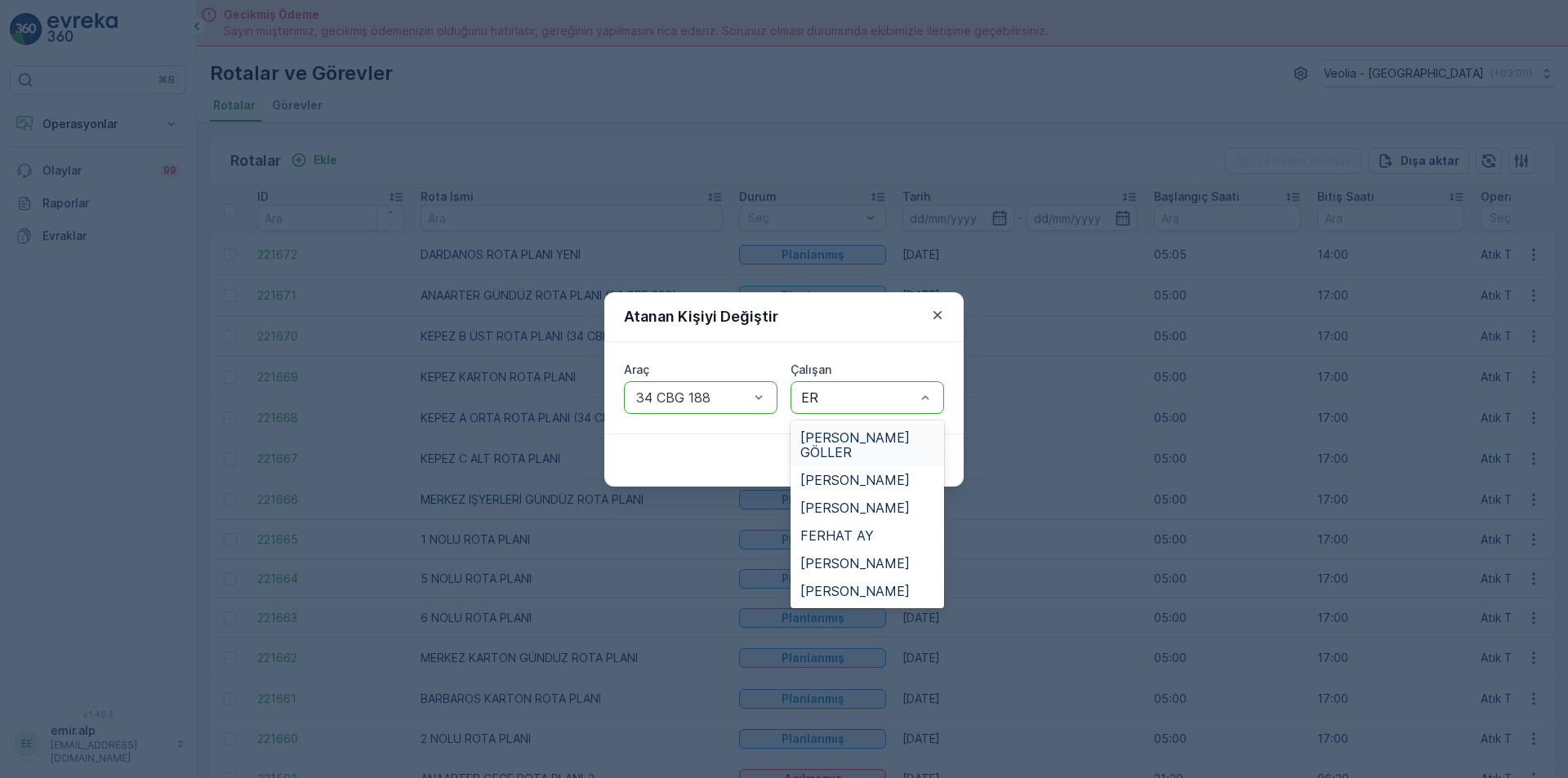
click at [881, 437] on span "[PERSON_NAME] GÖLLER" at bounding box center [867, 445] width 134 height 29
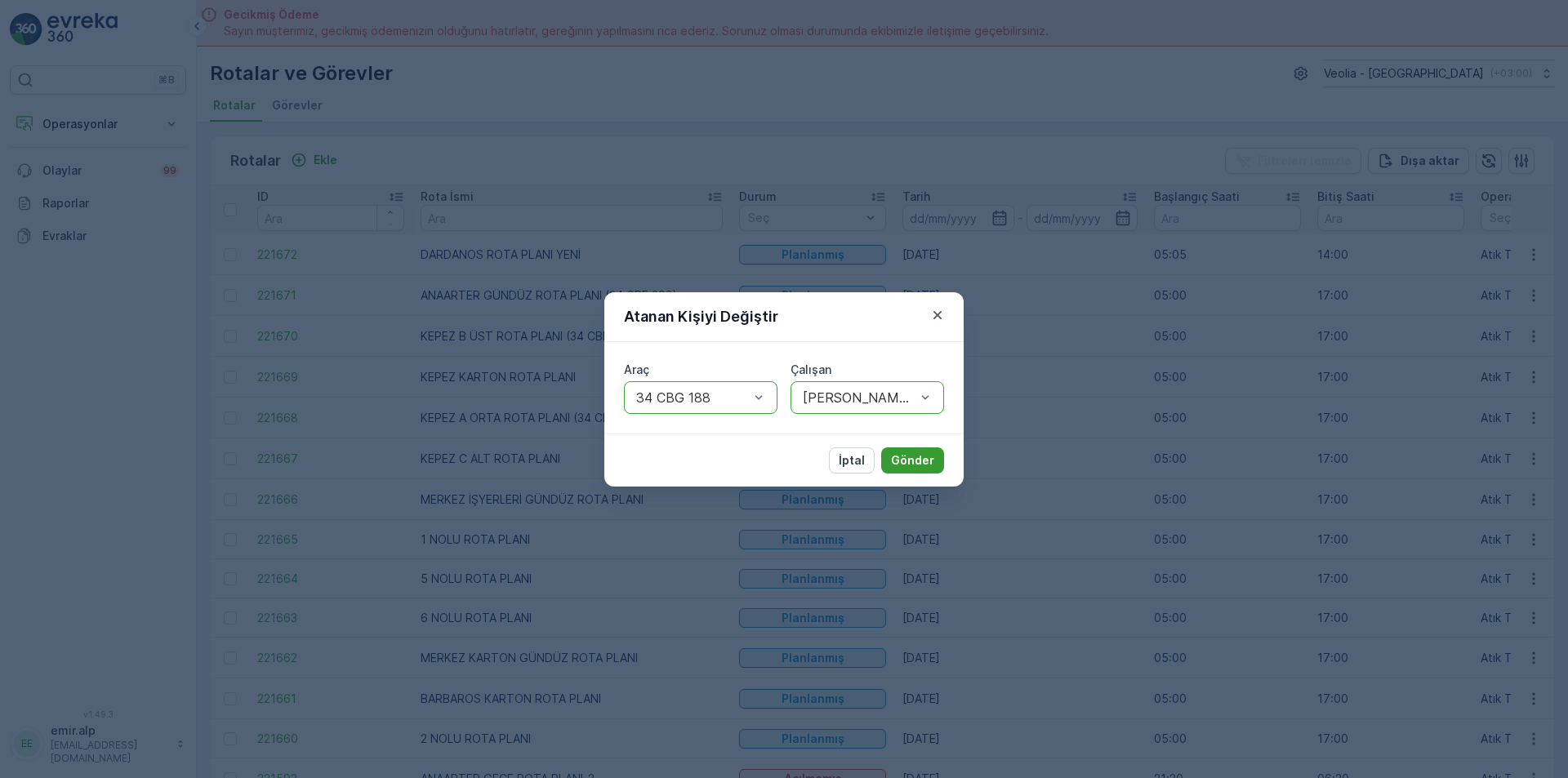
click at [914, 463] on p "Gönder" at bounding box center [912, 460] width 43 height 16
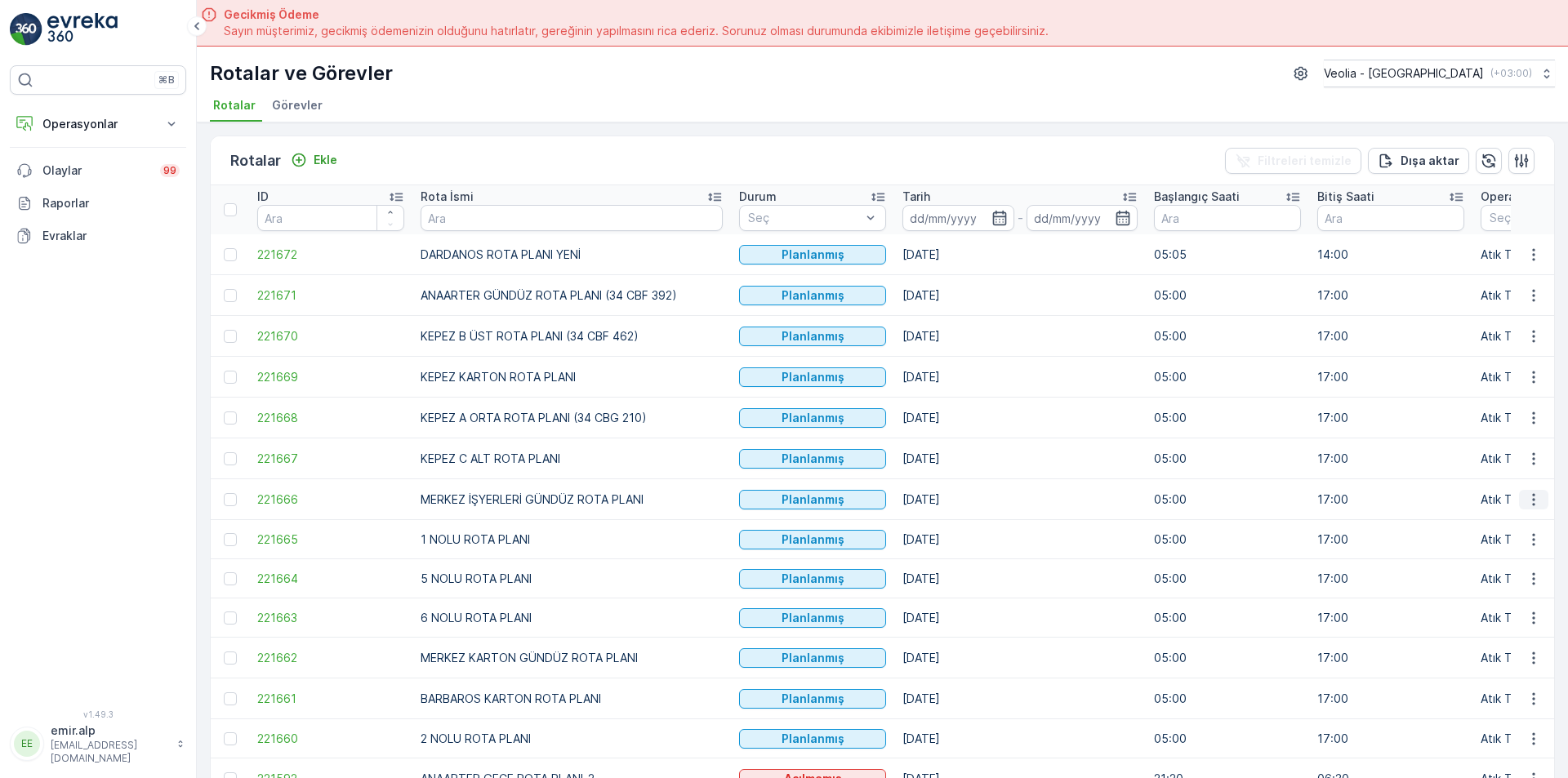
click at [1532, 498] on icon "button" at bounding box center [1533, 499] width 16 height 16
click at [1492, 585] on span "Atanan Kişiyi Değiştir" at bounding box center [1488, 592] width 114 height 16
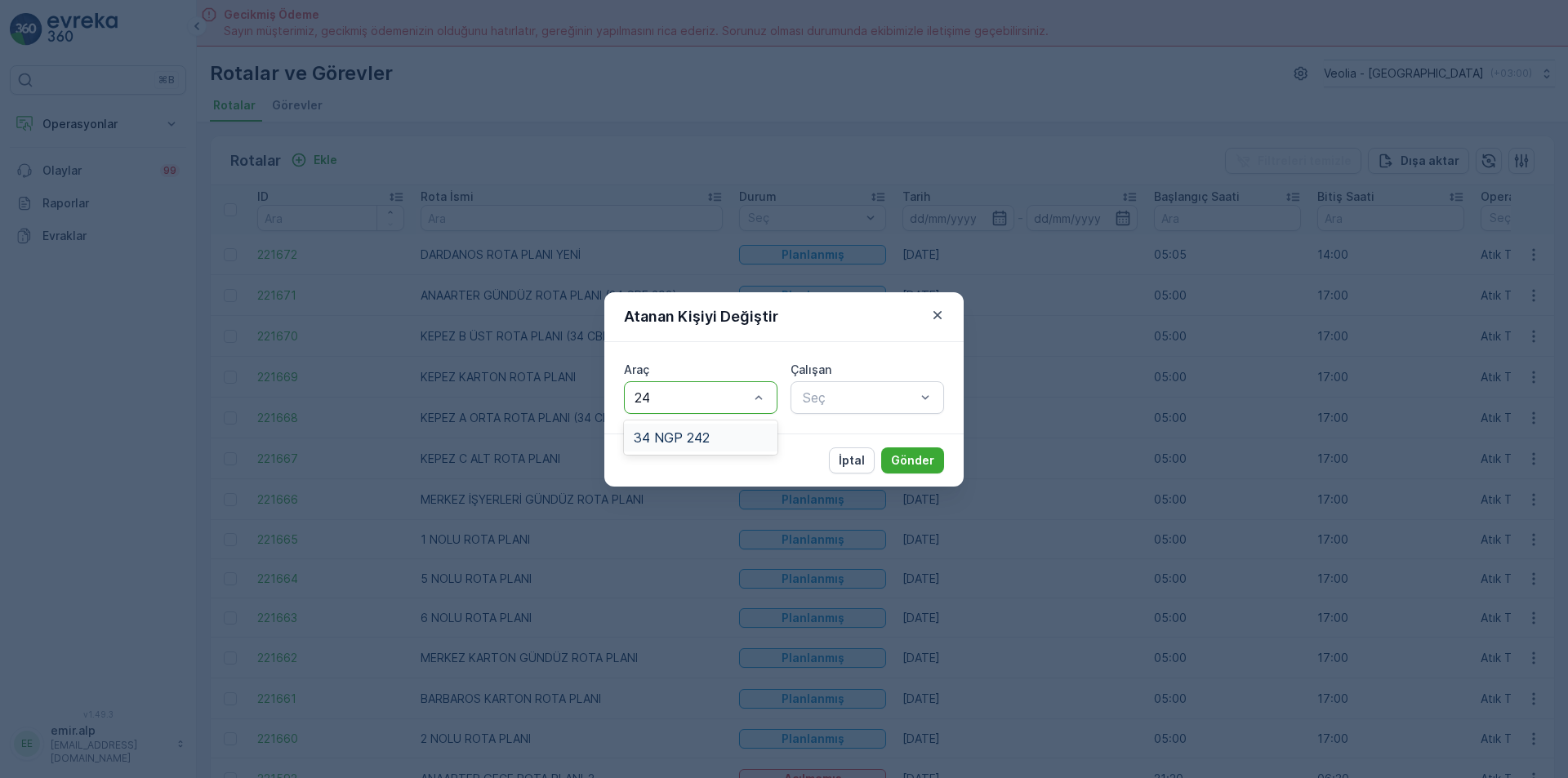
type input "242"
click at [749, 434] on div "34 NGP 242" at bounding box center [700, 437] width 134 height 14
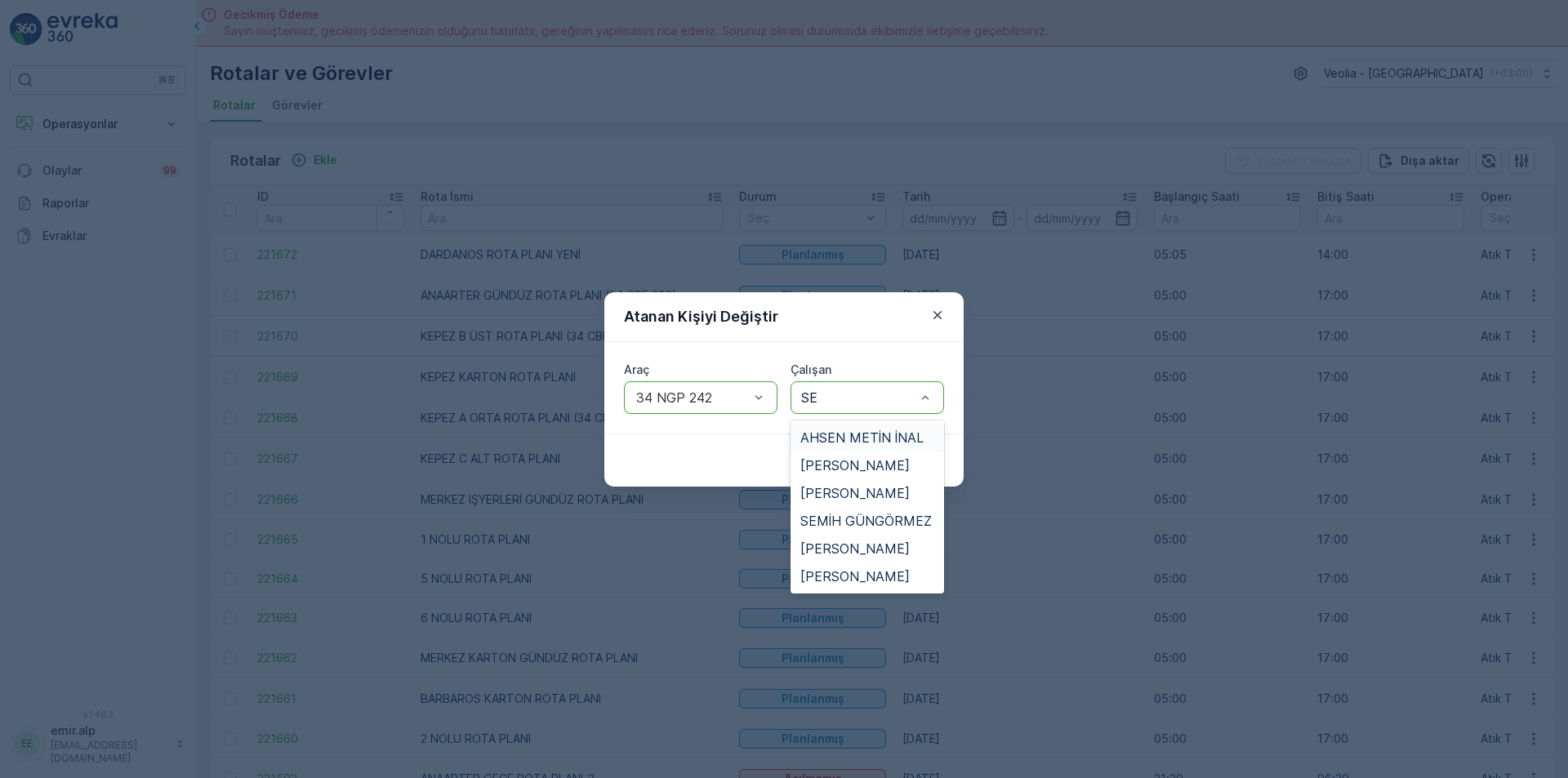
type input "SER"
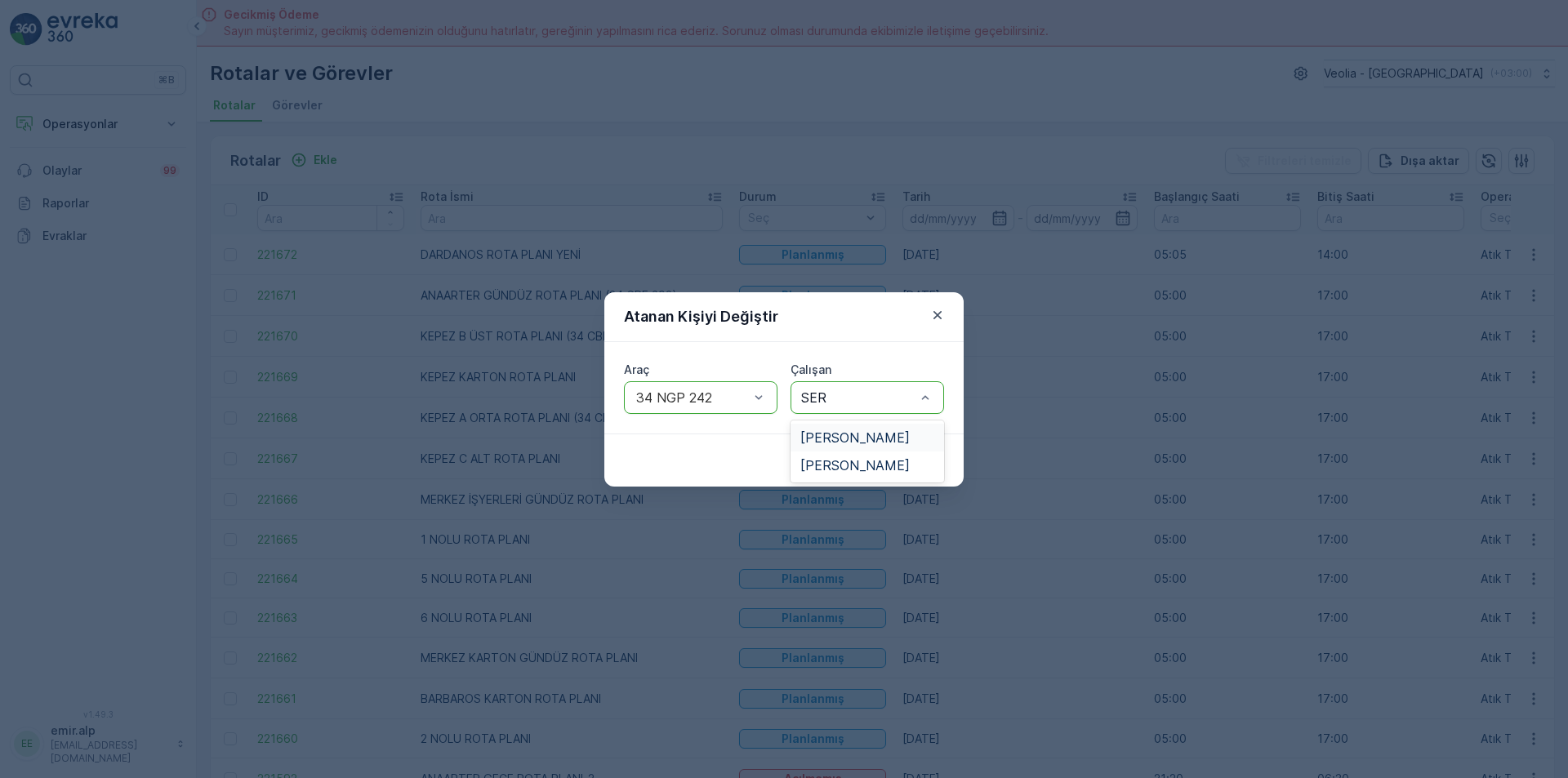
click at [900, 438] on span "[PERSON_NAME]" at bounding box center [855, 437] width 109 height 14
click at [920, 460] on p "Gönder" at bounding box center [912, 460] width 43 height 16
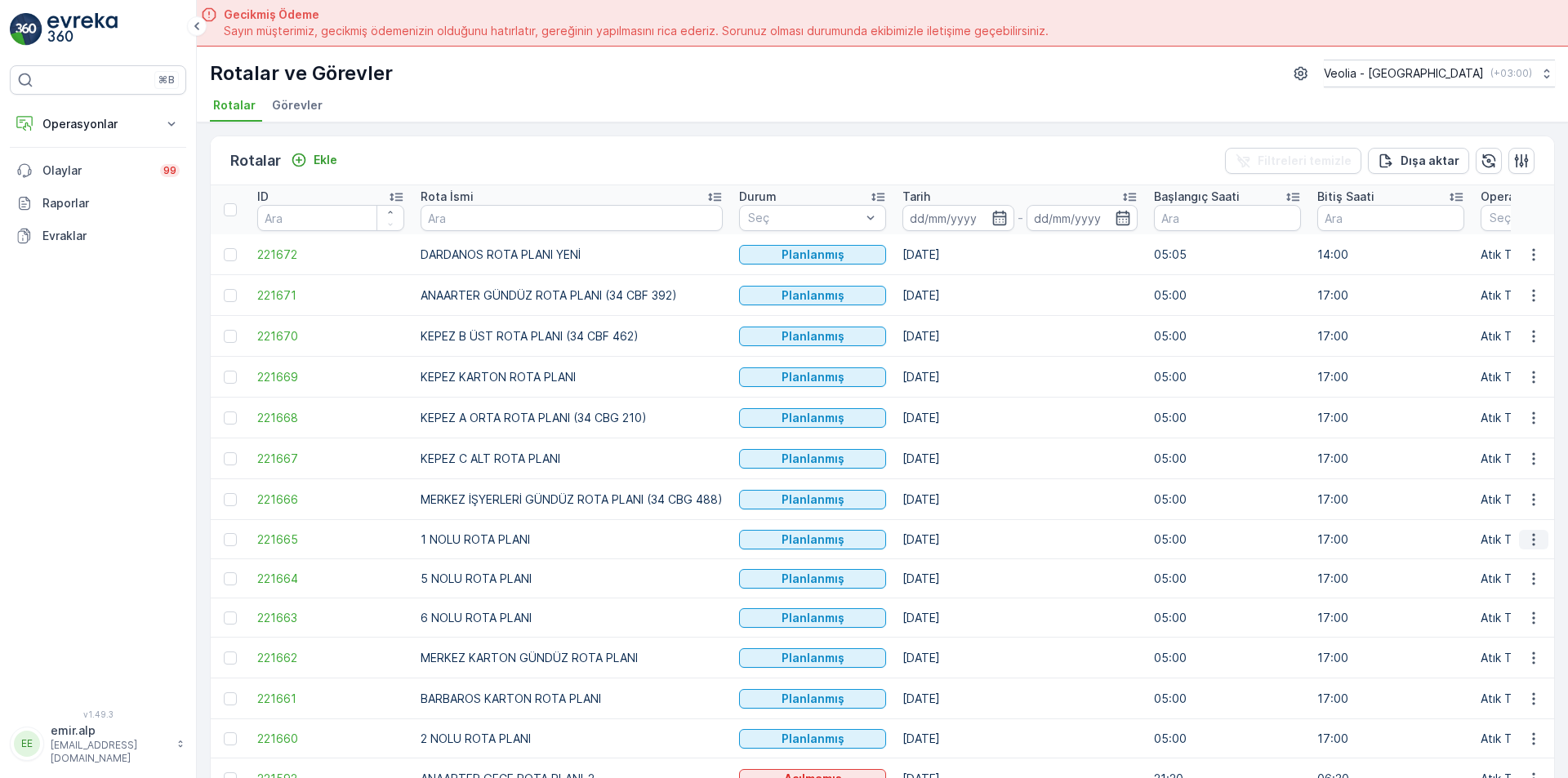
click at [1534, 540] on icon "button" at bounding box center [1533, 539] width 16 height 16
click at [1513, 629] on span "Atanan Kişiyi Değiştir" at bounding box center [1488, 632] width 114 height 16
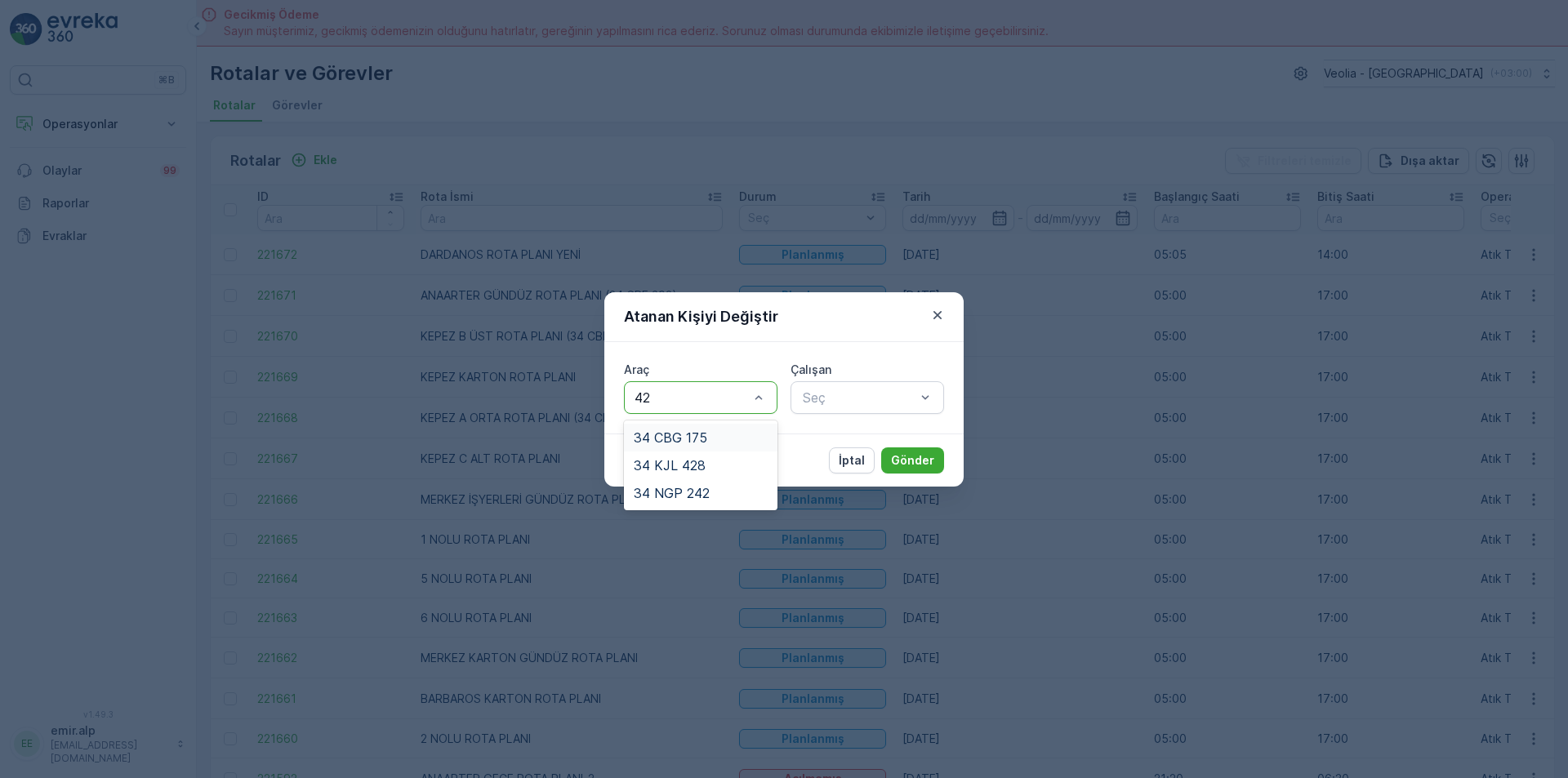
type input "428"
click at [722, 430] on div "34 KJL 428" at bounding box center [700, 437] width 134 height 14
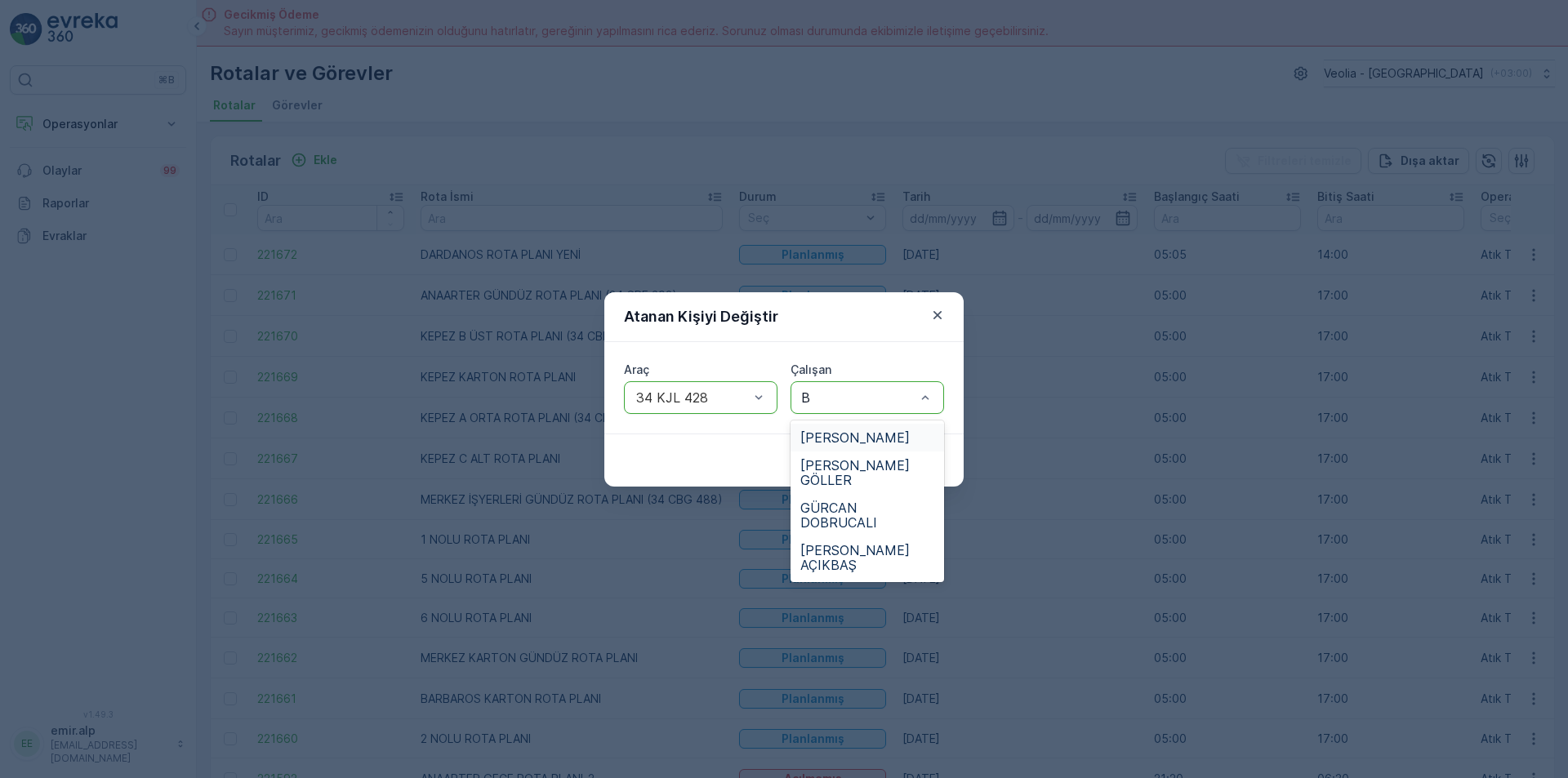
type input "BÜ"
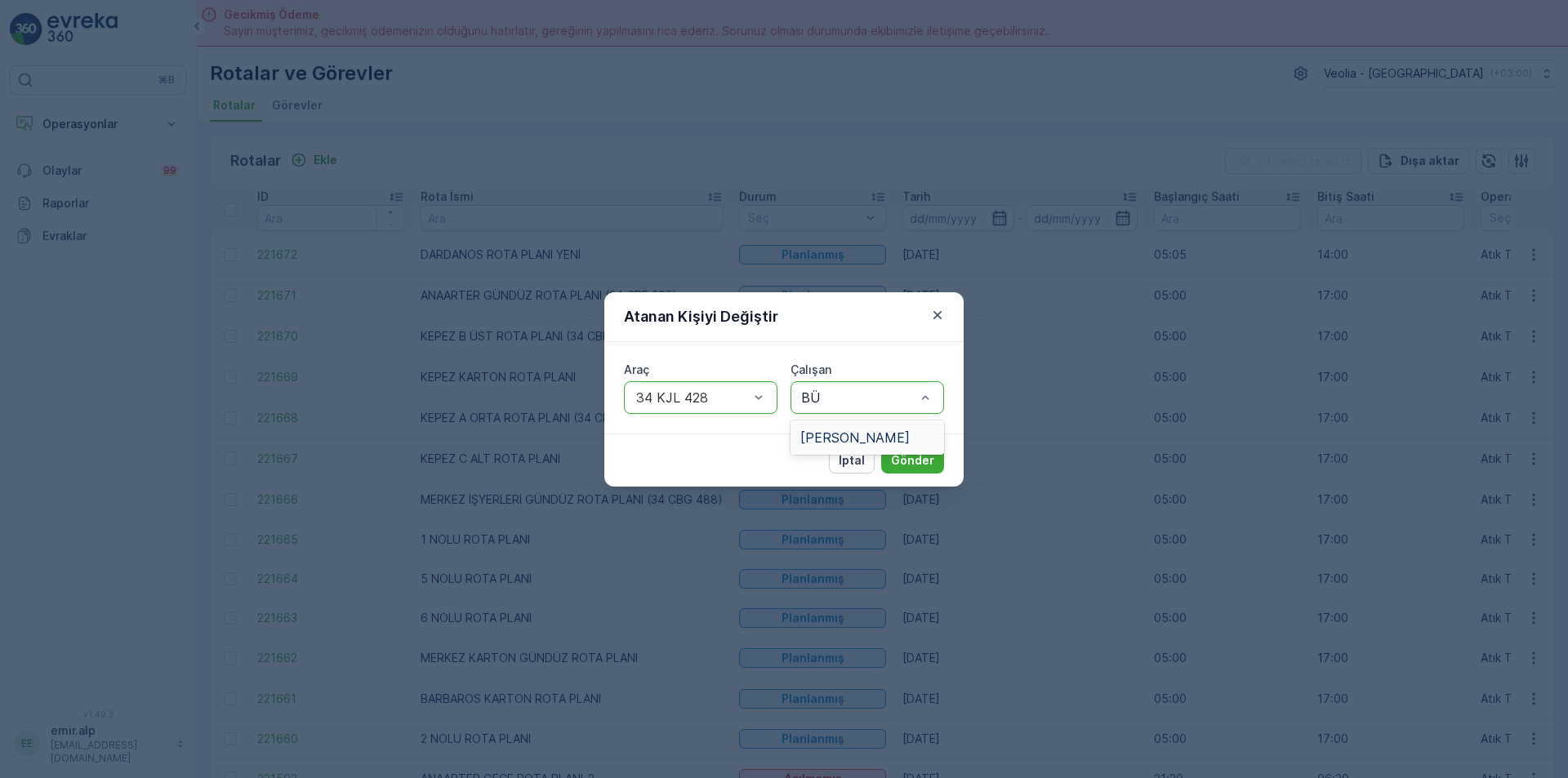
drag, startPoint x: 888, startPoint y: 441, endPoint x: 946, endPoint y: 448, distance: 58.4
click at [894, 441] on span "[PERSON_NAME]" at bounding box center [855, 437] width 109 height 14
click at [944, 455] on div "İptal Gönder" at bounding box center [784, 460] width 359 height 53
click at [934, 456] on button "Gönder" at bounding box center [913, 460] width 63 height 26
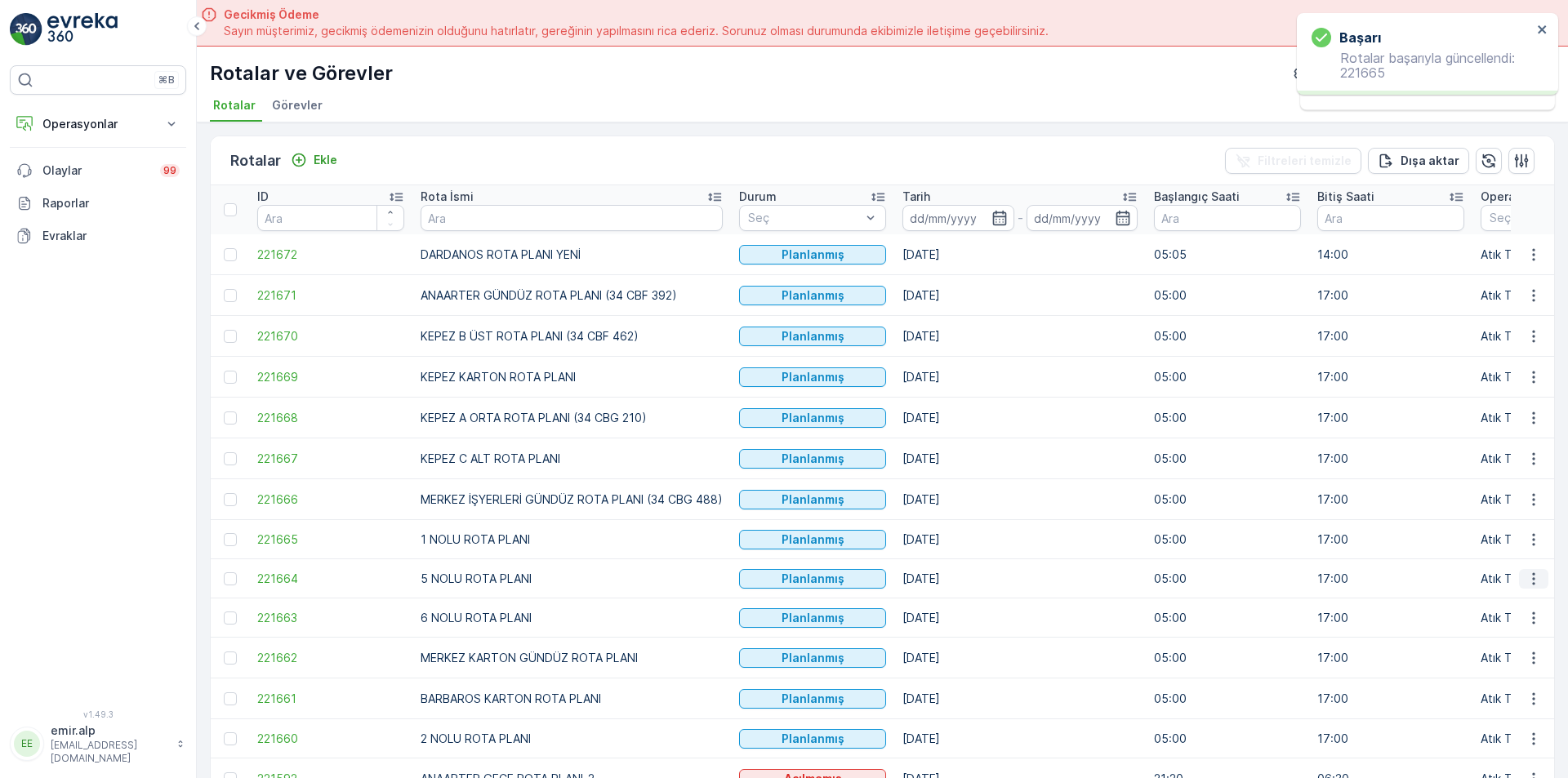
click at [1525, 573] on icon "button" at bounding box center [1533, 579] width 16 height 16
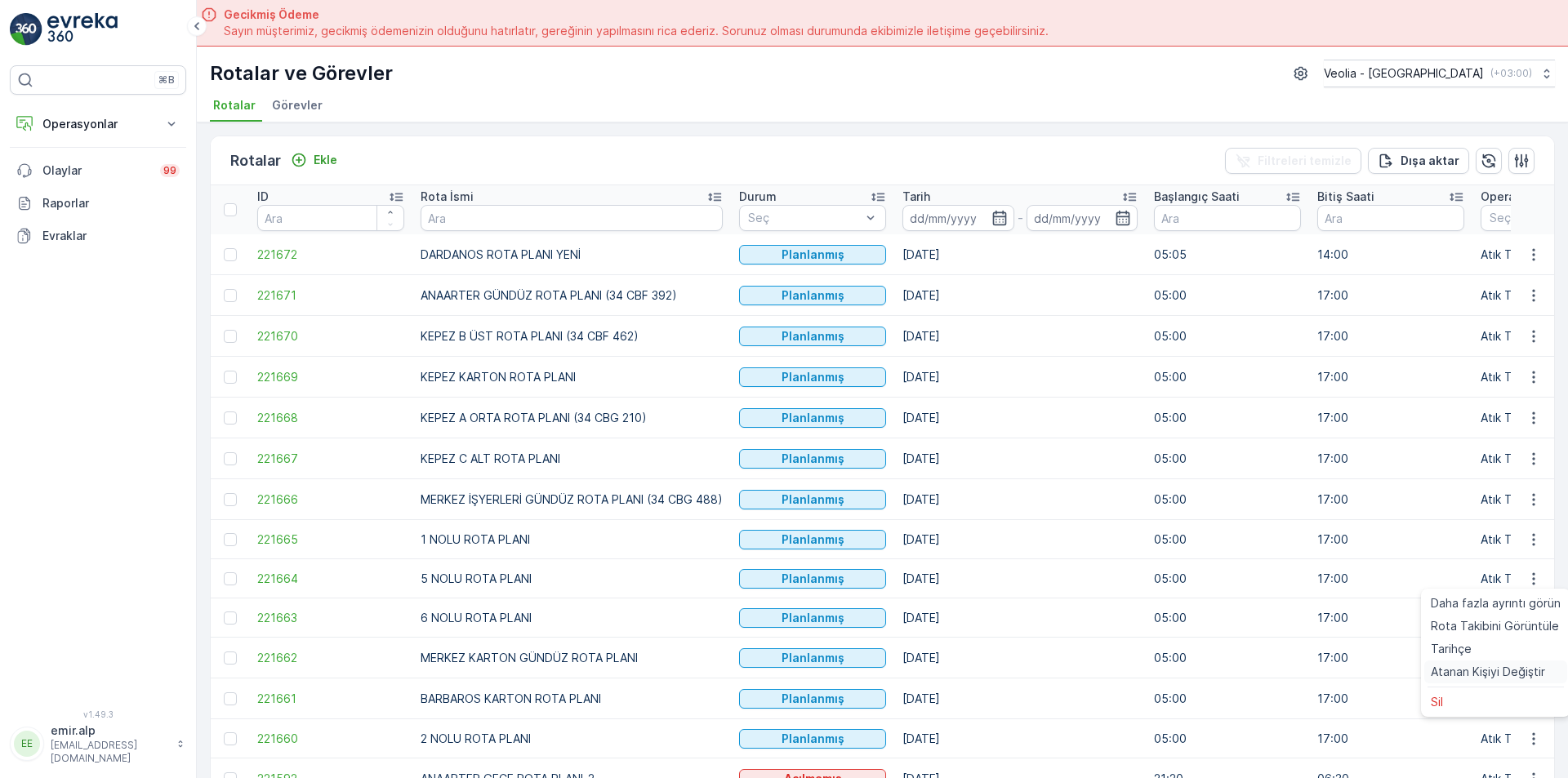
click at [1515, 672] on span "Atanan Kişiyi Değiştir" at bounding box center [1488, 671] width 114 height 16
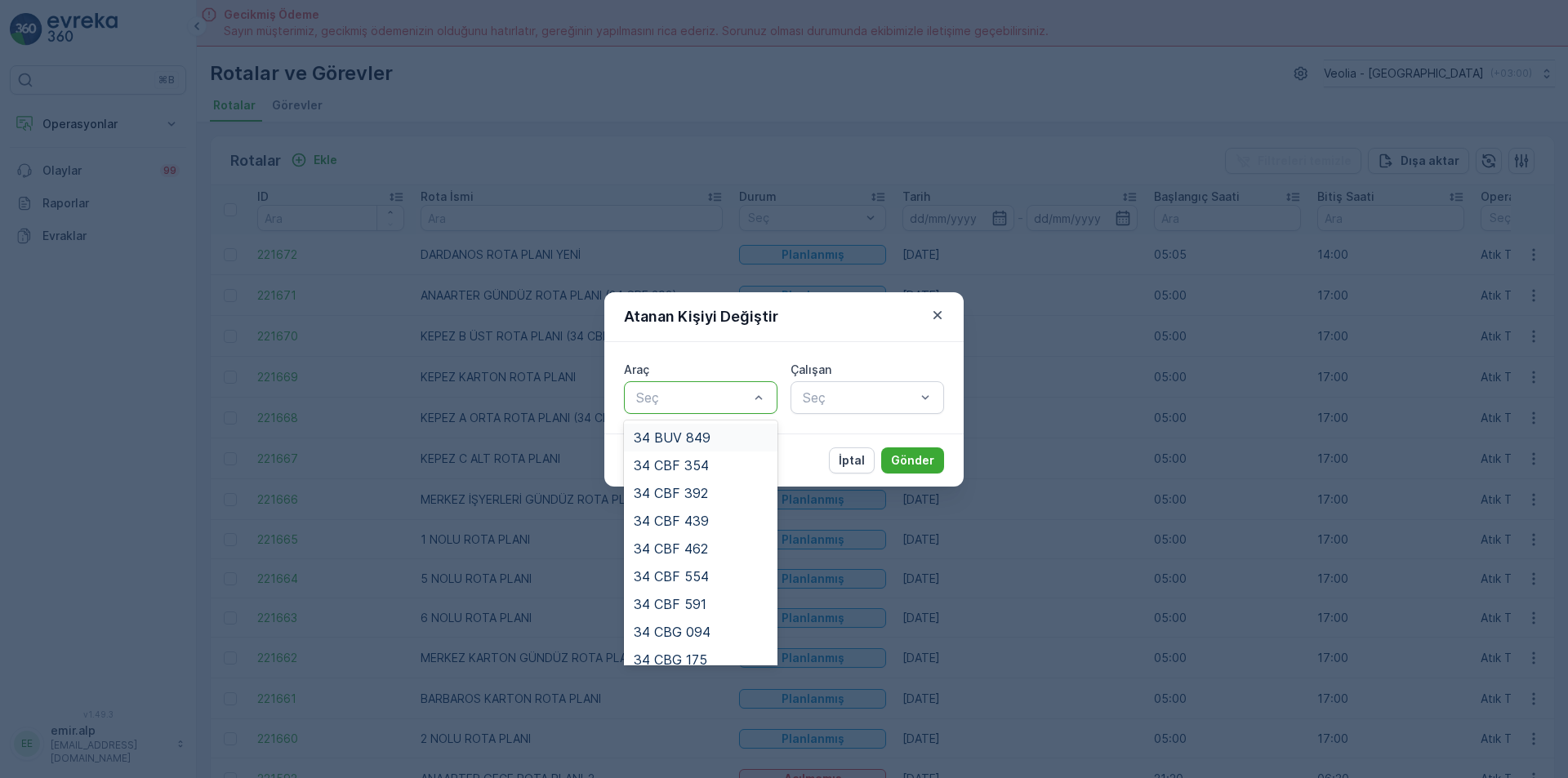
click at [738, 383] on div "Seç" at bounding box center [701, 397] width 153 height 32
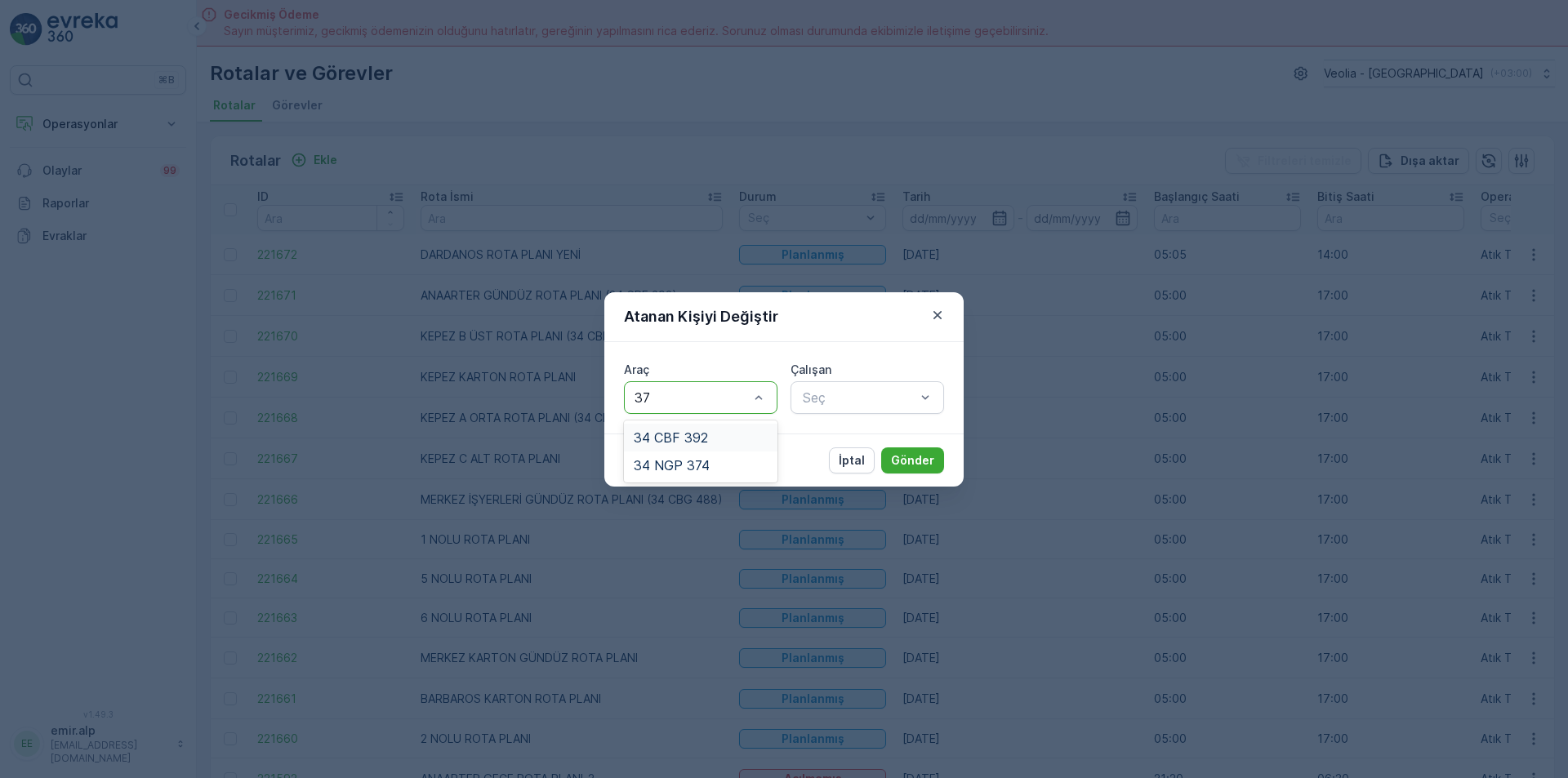
type input "374"
click at [715, 430] on div "34 NGP 374" at bounding box center [700, 437] width 134 height 14
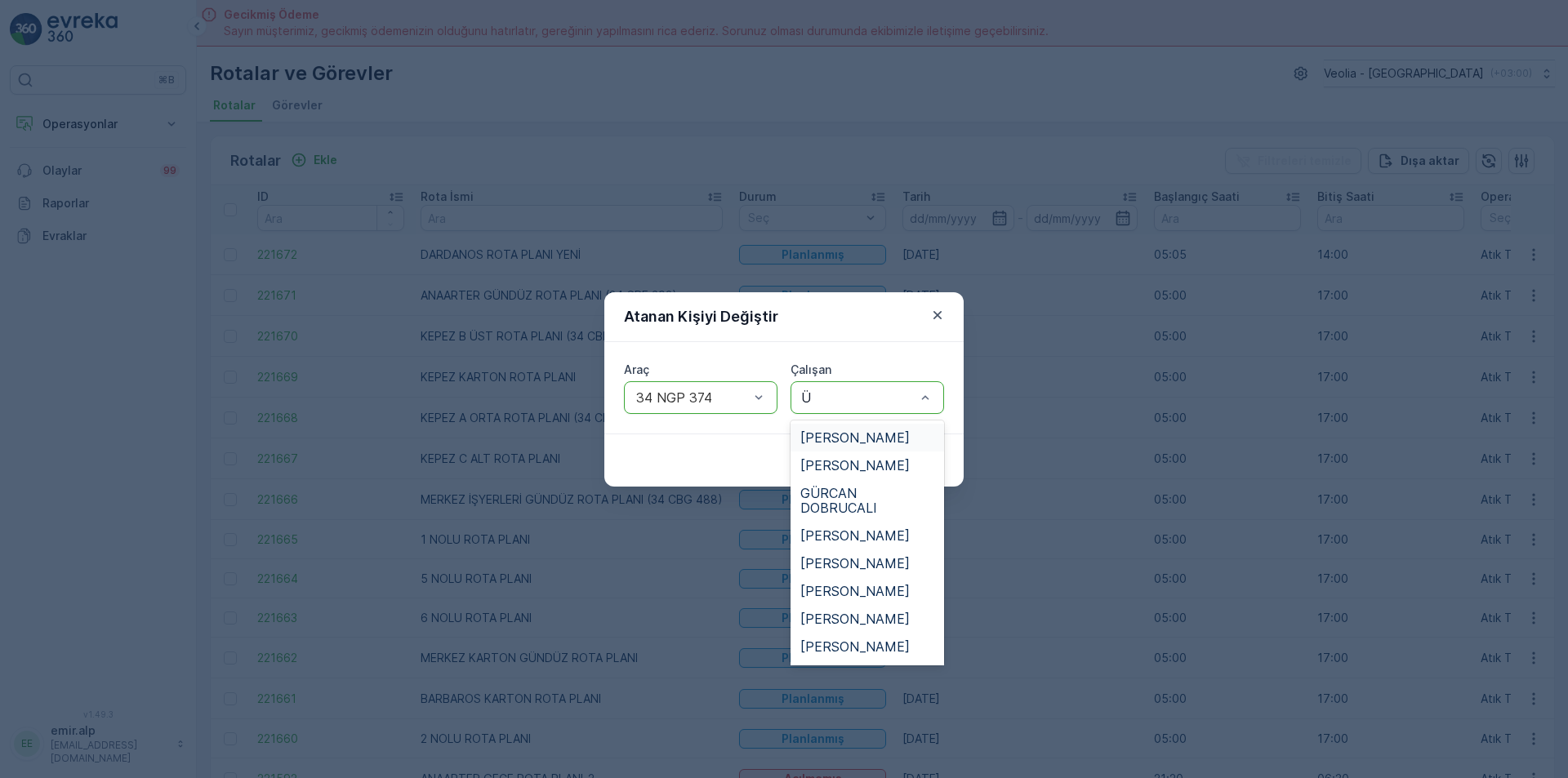
type input "ÜN"
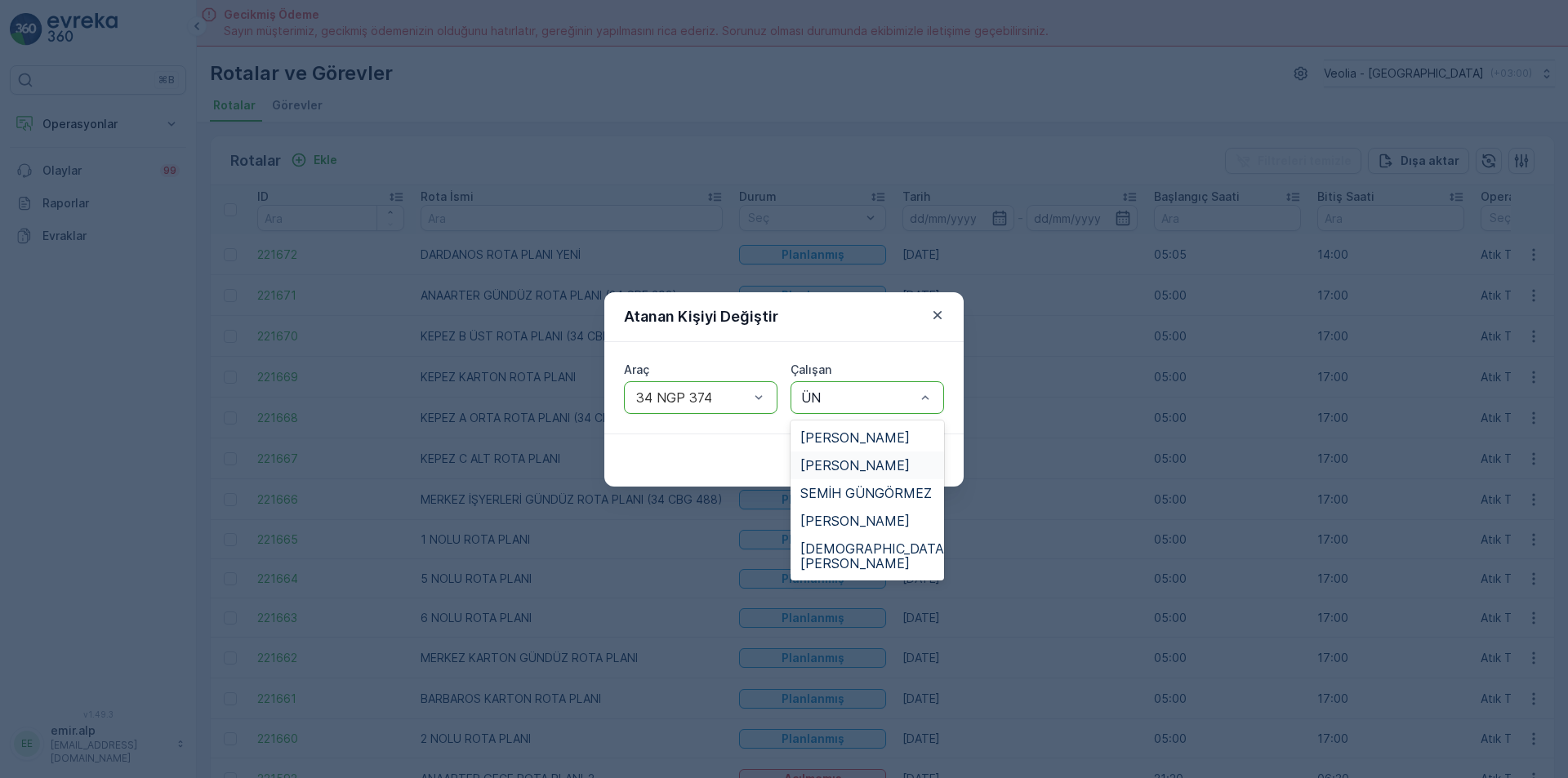
click at [900, 469] on div "[PERSON_NAME]" at bounding box center [867, 464] width 134 height 14
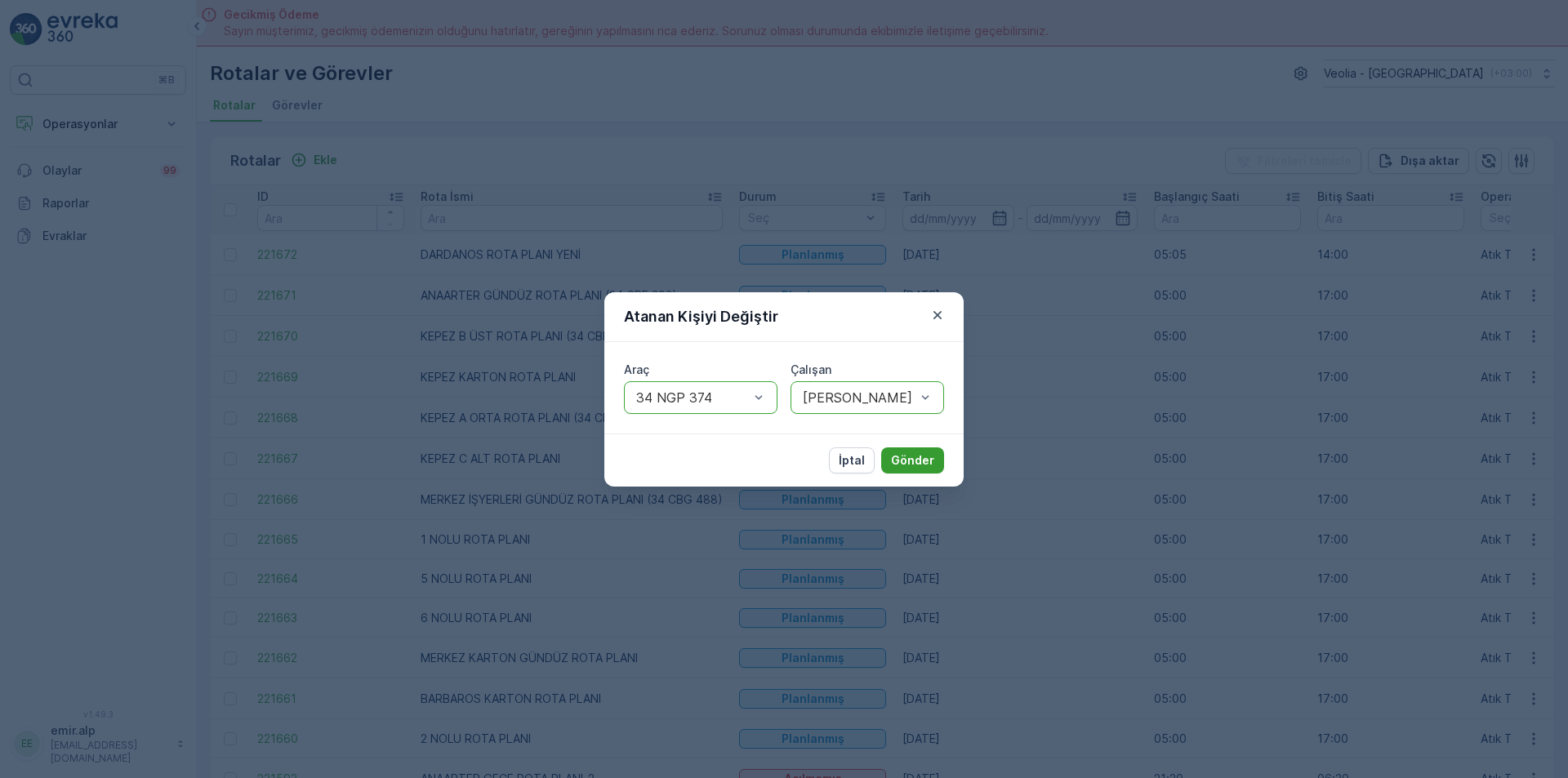
click at [929, 464] on p "Gönder" at bounding box center [912, 460] width 43 height 16
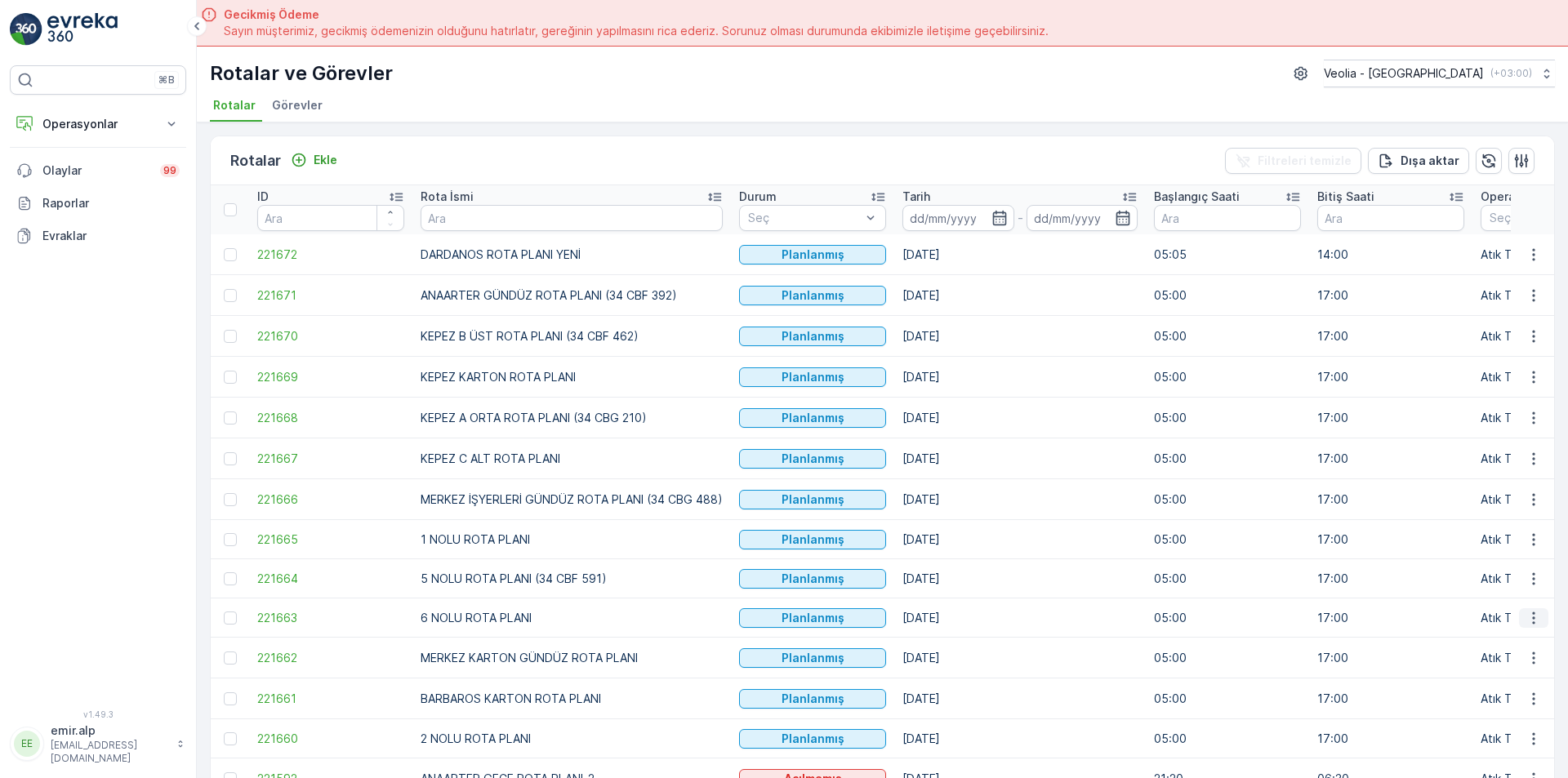
click at [1532, 618] on icon "button" at bounding box center [1533, 617] width 3 height 12
click at [1517, 703] on span "Atanan Kişiyi Değiştir" at bounding box center [1488, 711] width 114 height 16
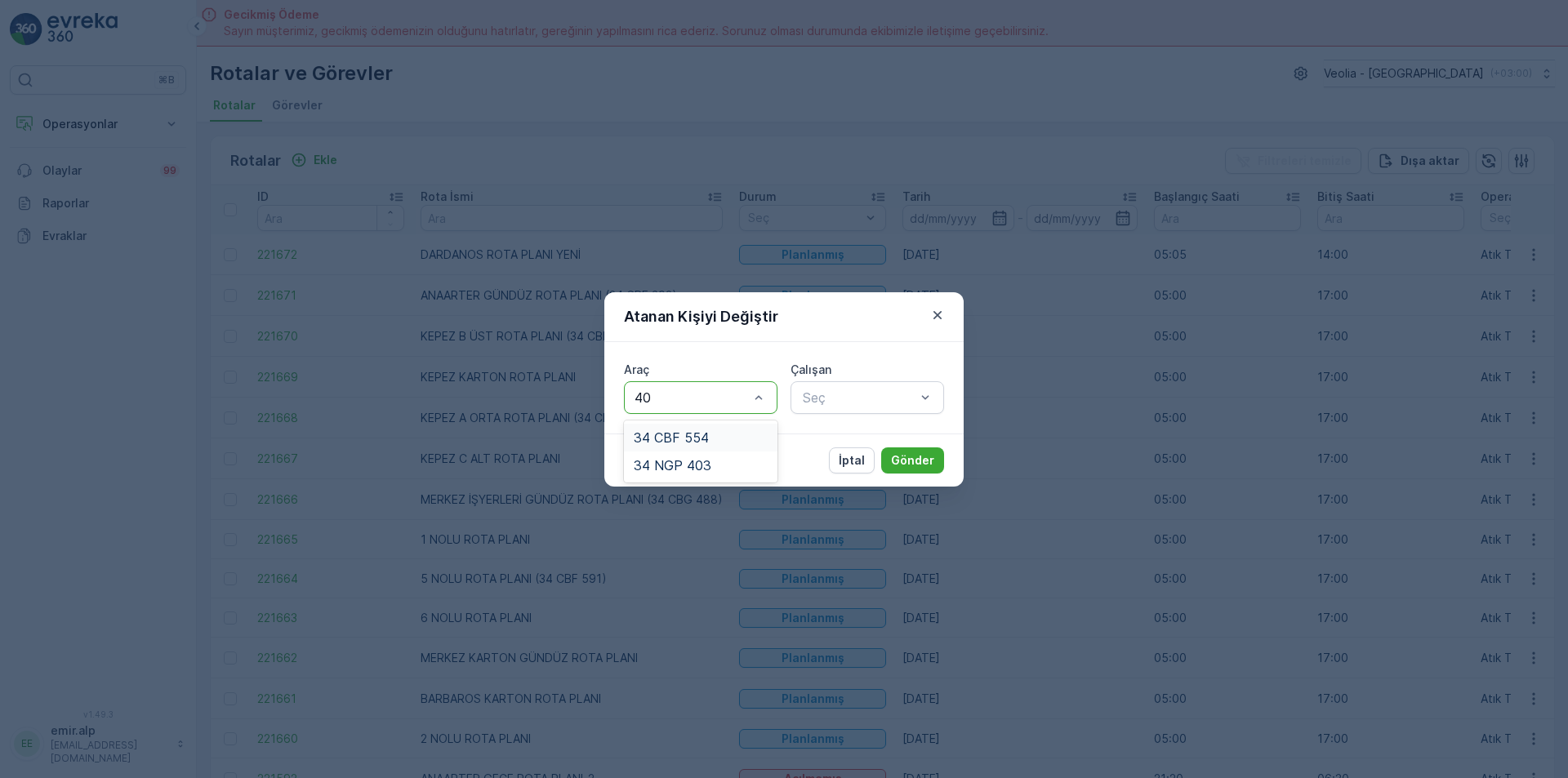
type input "403"
click at [716, 441] on div "34 NGP 403" at bounding box center [700, 437] width 134 height 14
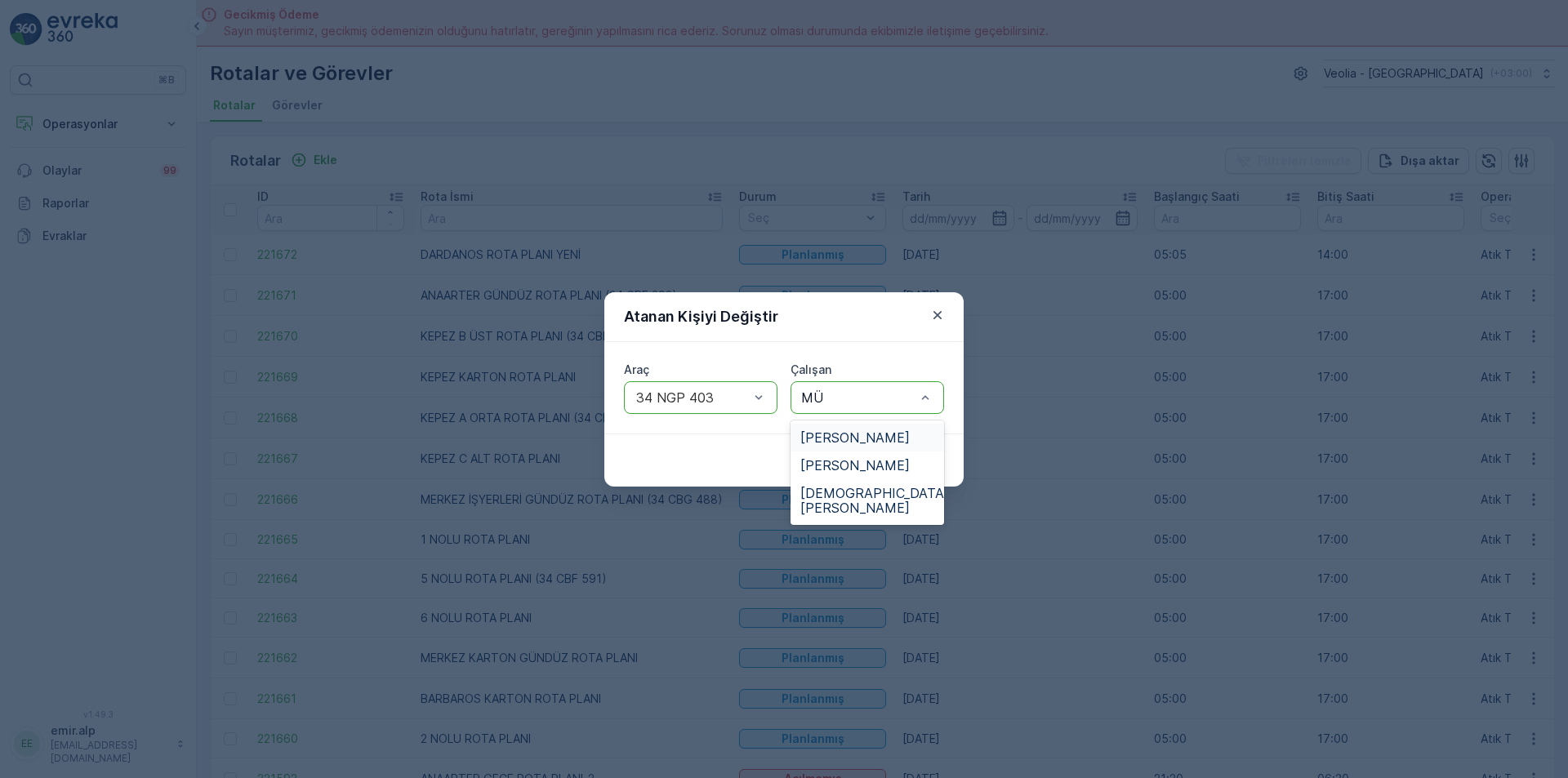
type input "MÜS"
click at [865, 464] on span "[DEMOGRAPHIC_DATA][PERSON_NAME]" at bounding box center [875, 472] width 148 height 29
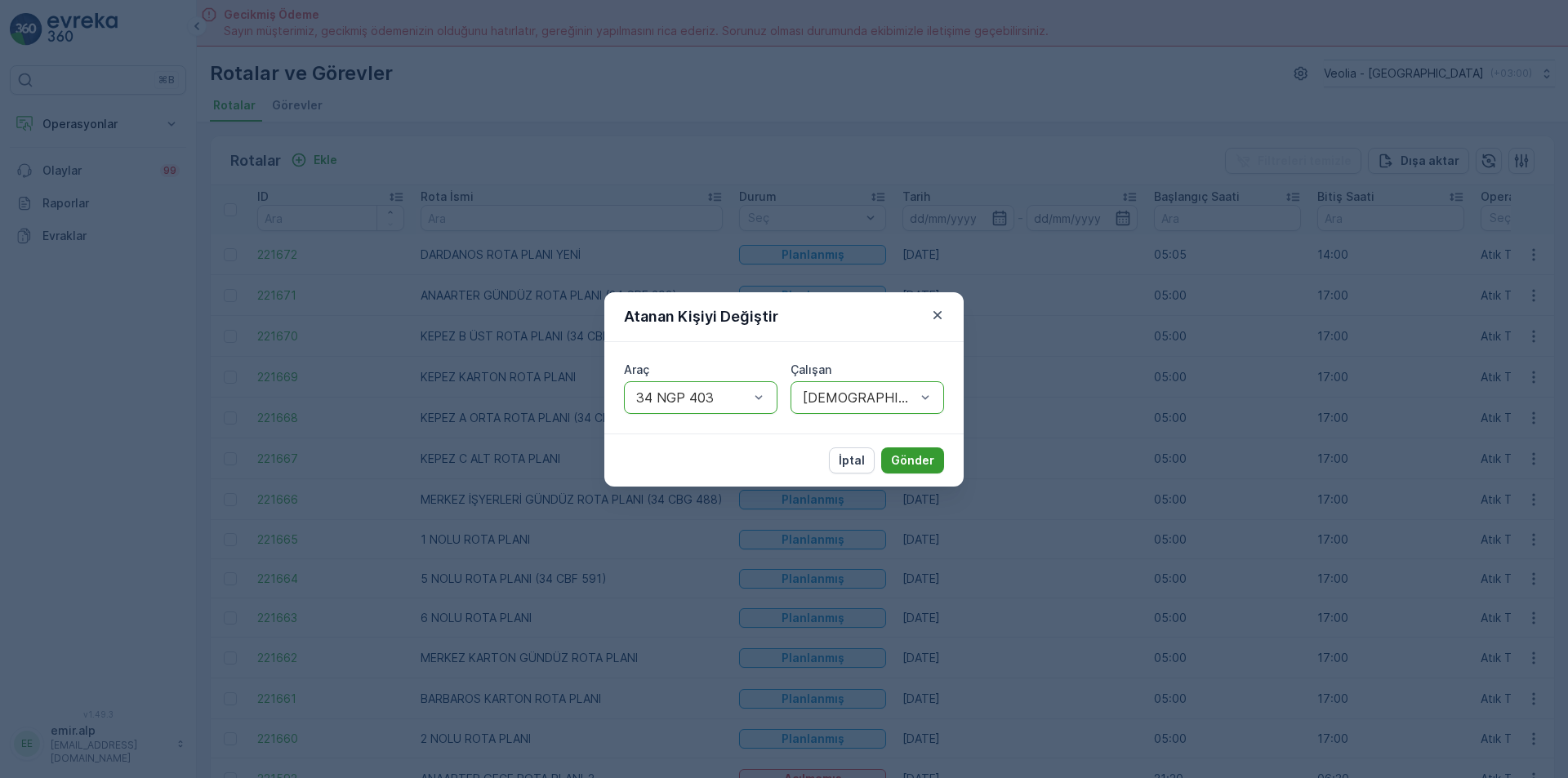
click at [912, 465] on p "Gönder" at bounding box center [912, 460] width 43 height 16
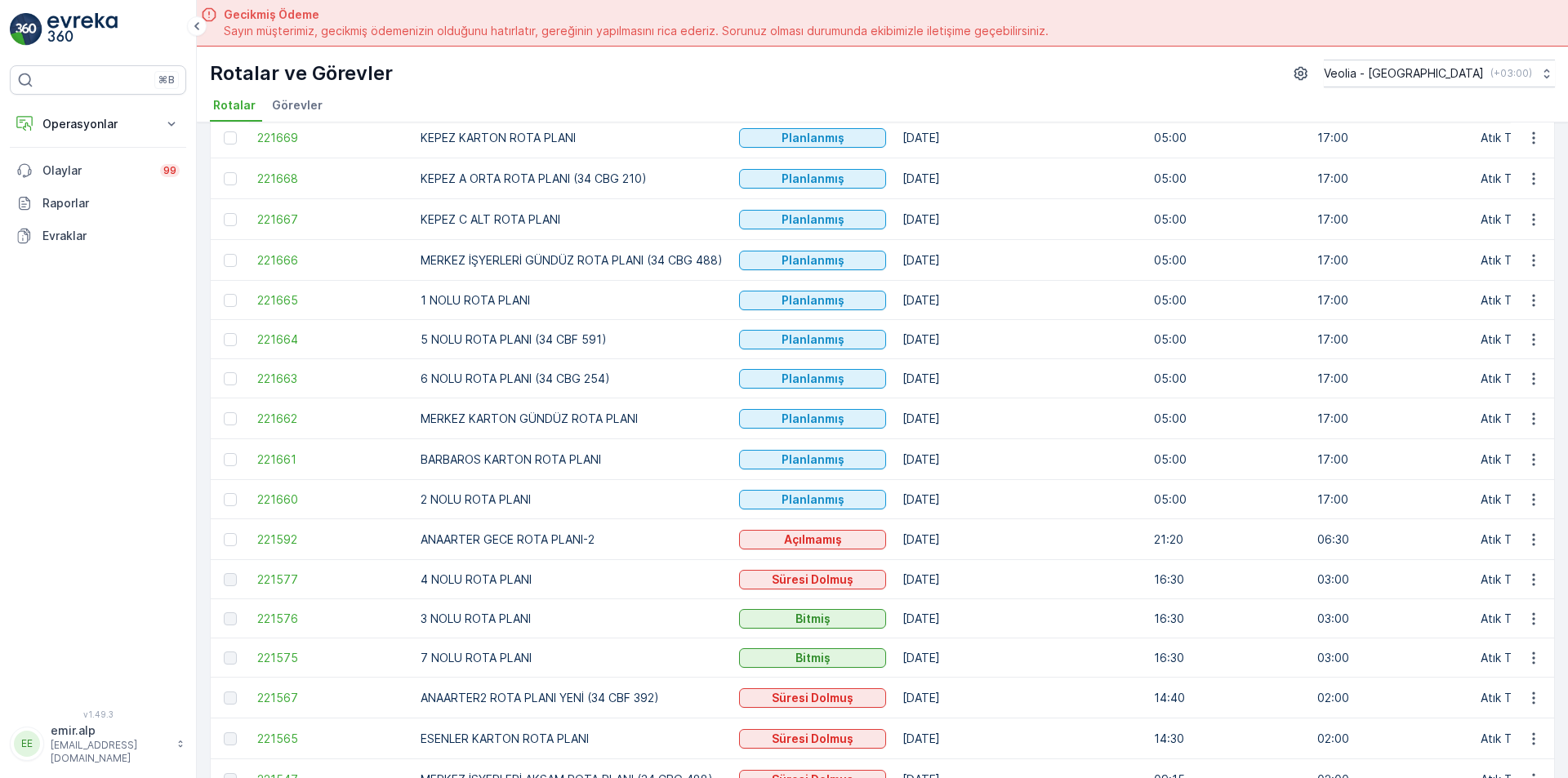
scroll to position [245, 0]
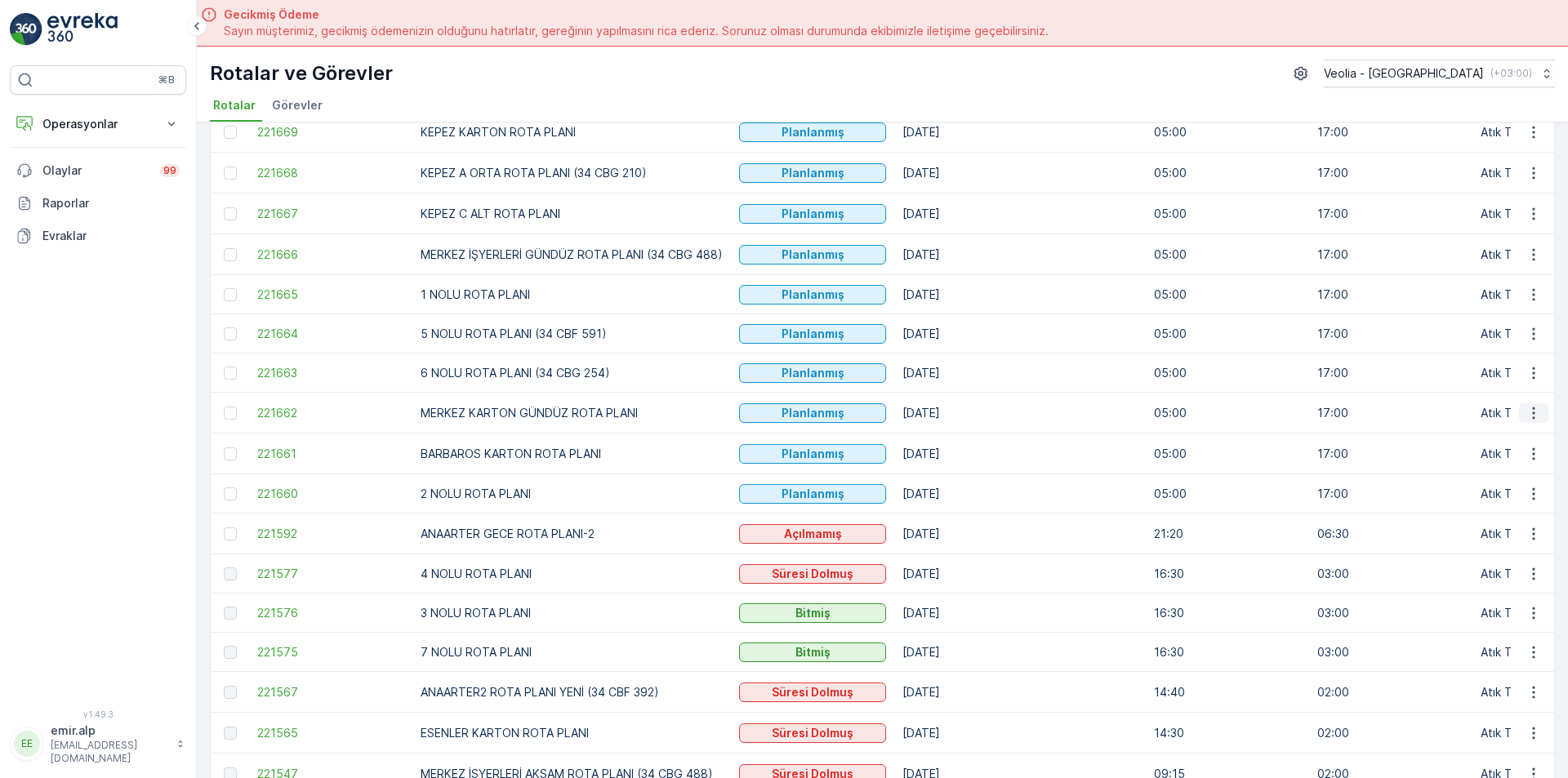
click at [1527, 413] on icon "button" at bounding box center [1533, 412] width 16 height 16
click at [1507, 503] on span "Atanan Kişiyi Değiştir" at bounding box center [1488, 505] width 114 height 16
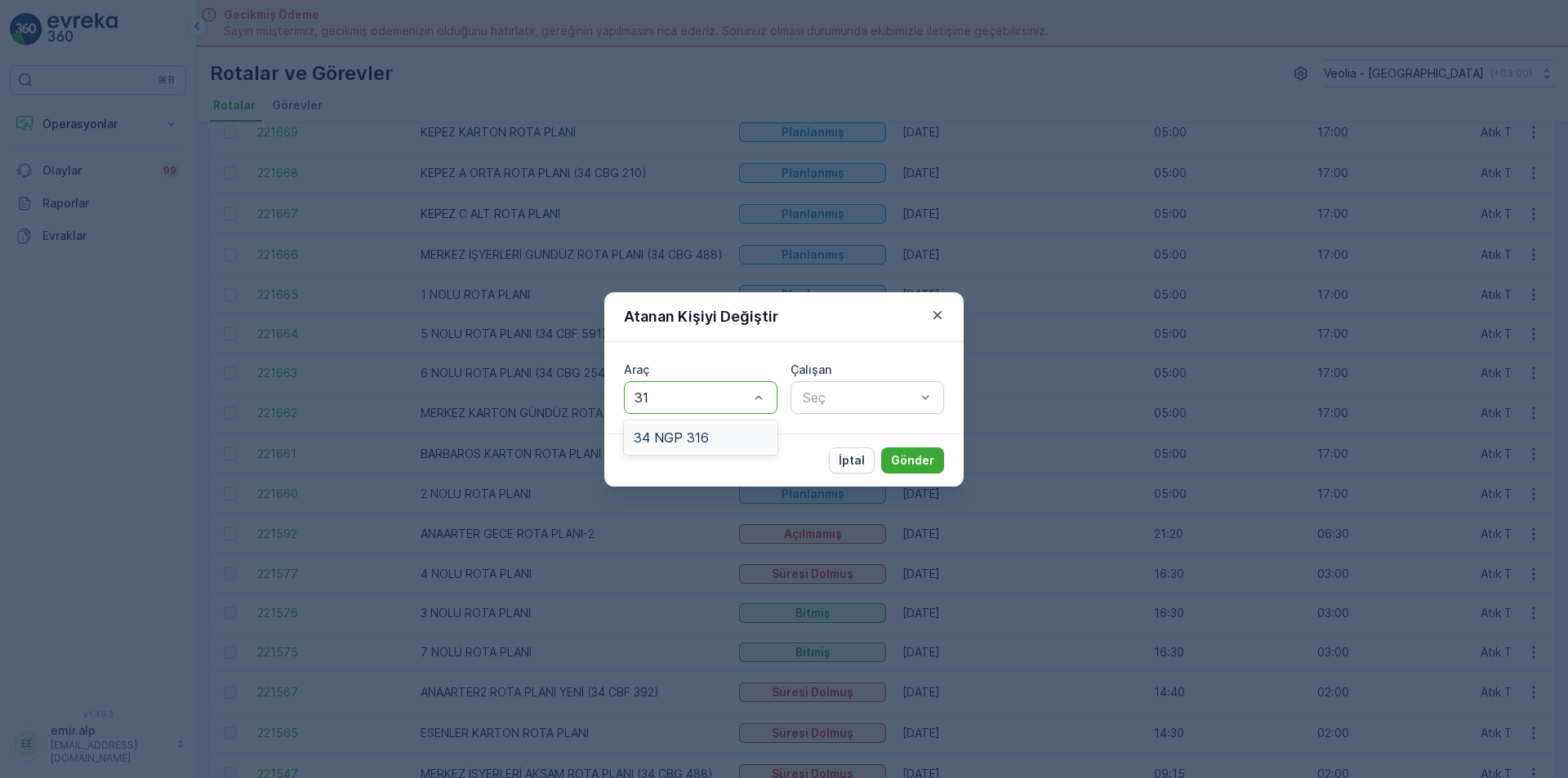
type input "316"
click at [734, 432] on div "34 NGP 316" at bounding box center [700, 437] width 134 height 14
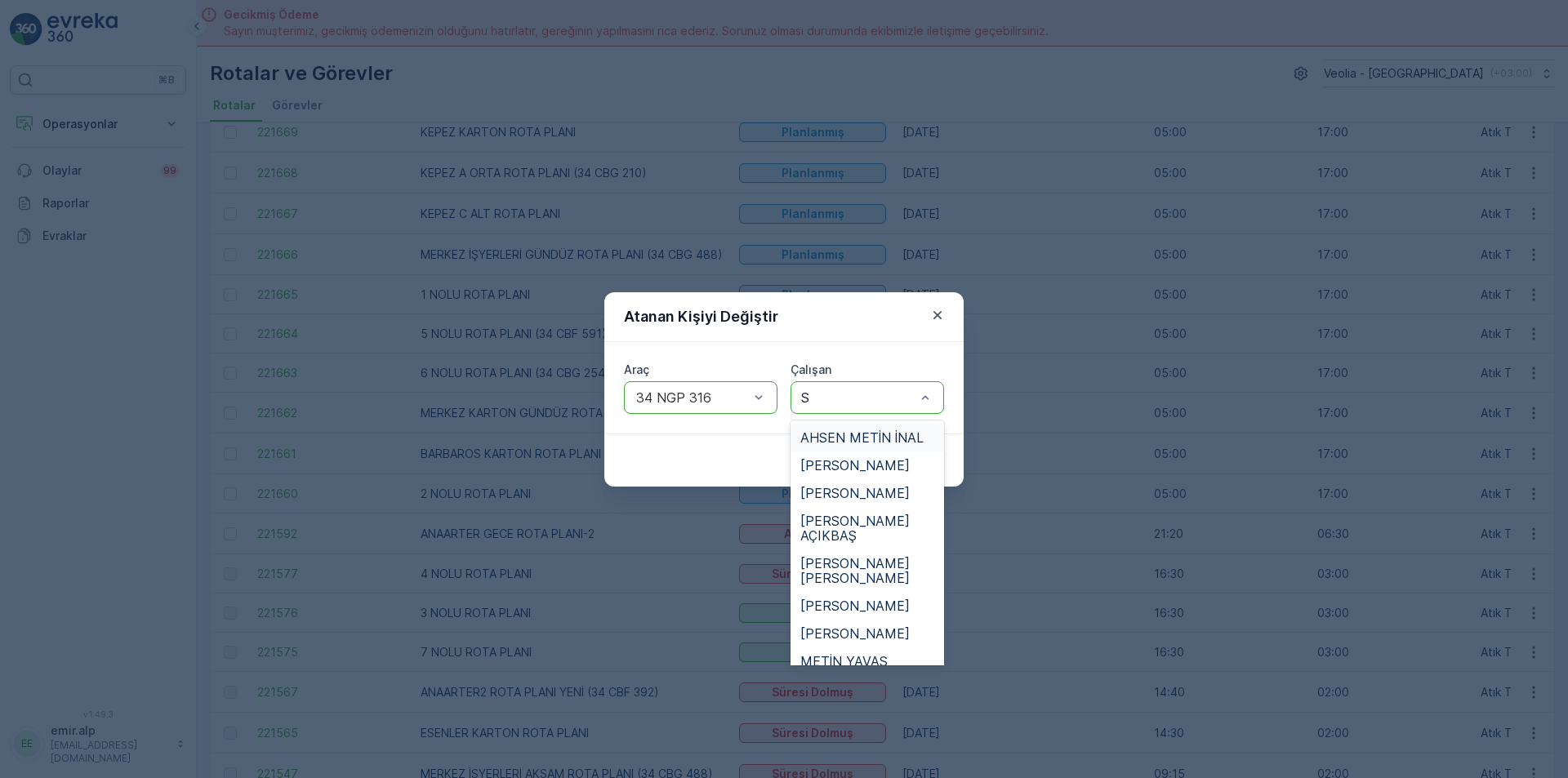
type input "SA"
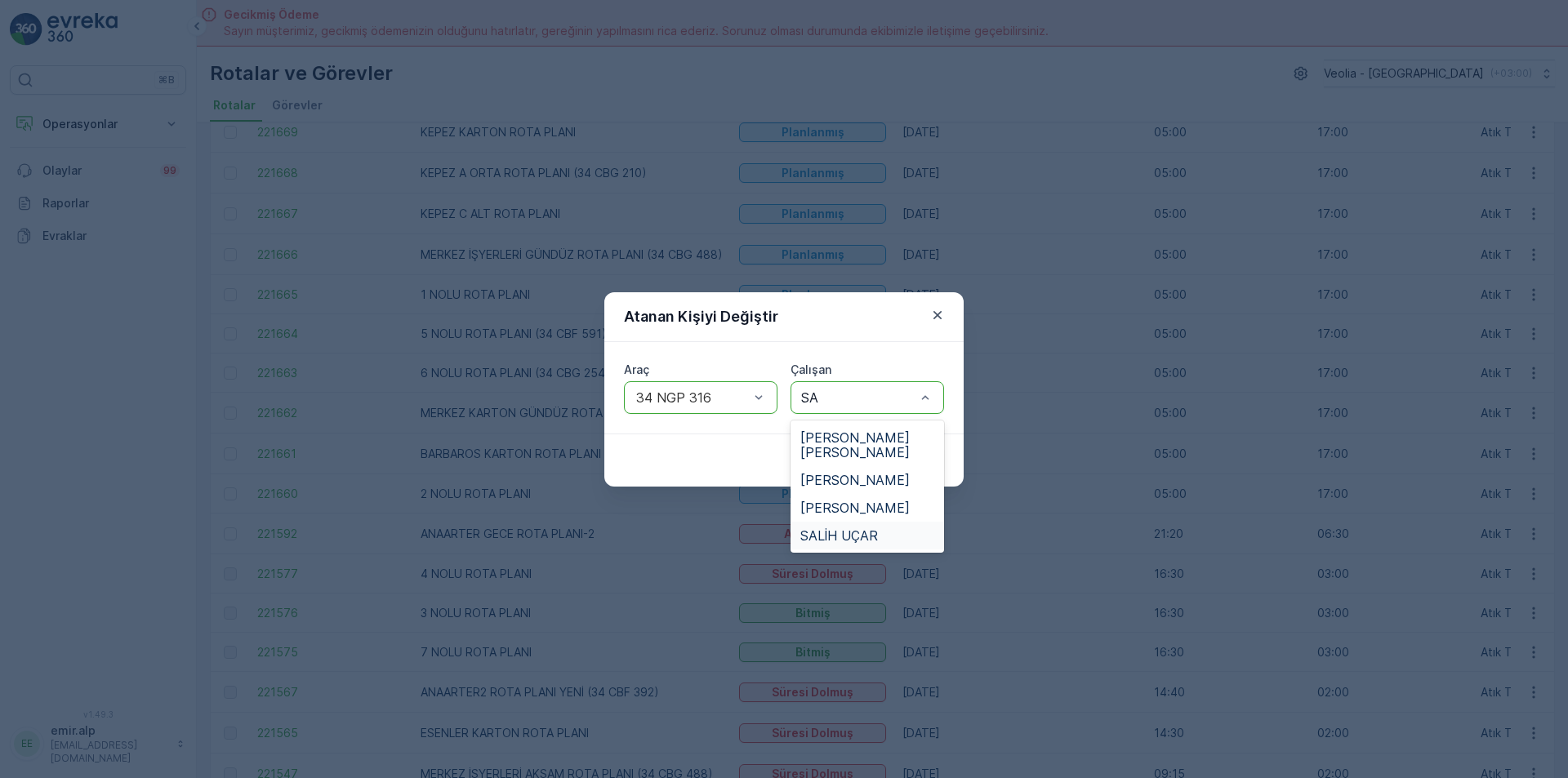
click at [852, 528] on span "SALİH UÇAR" at bounding box center [839, 535] width 78 height 14
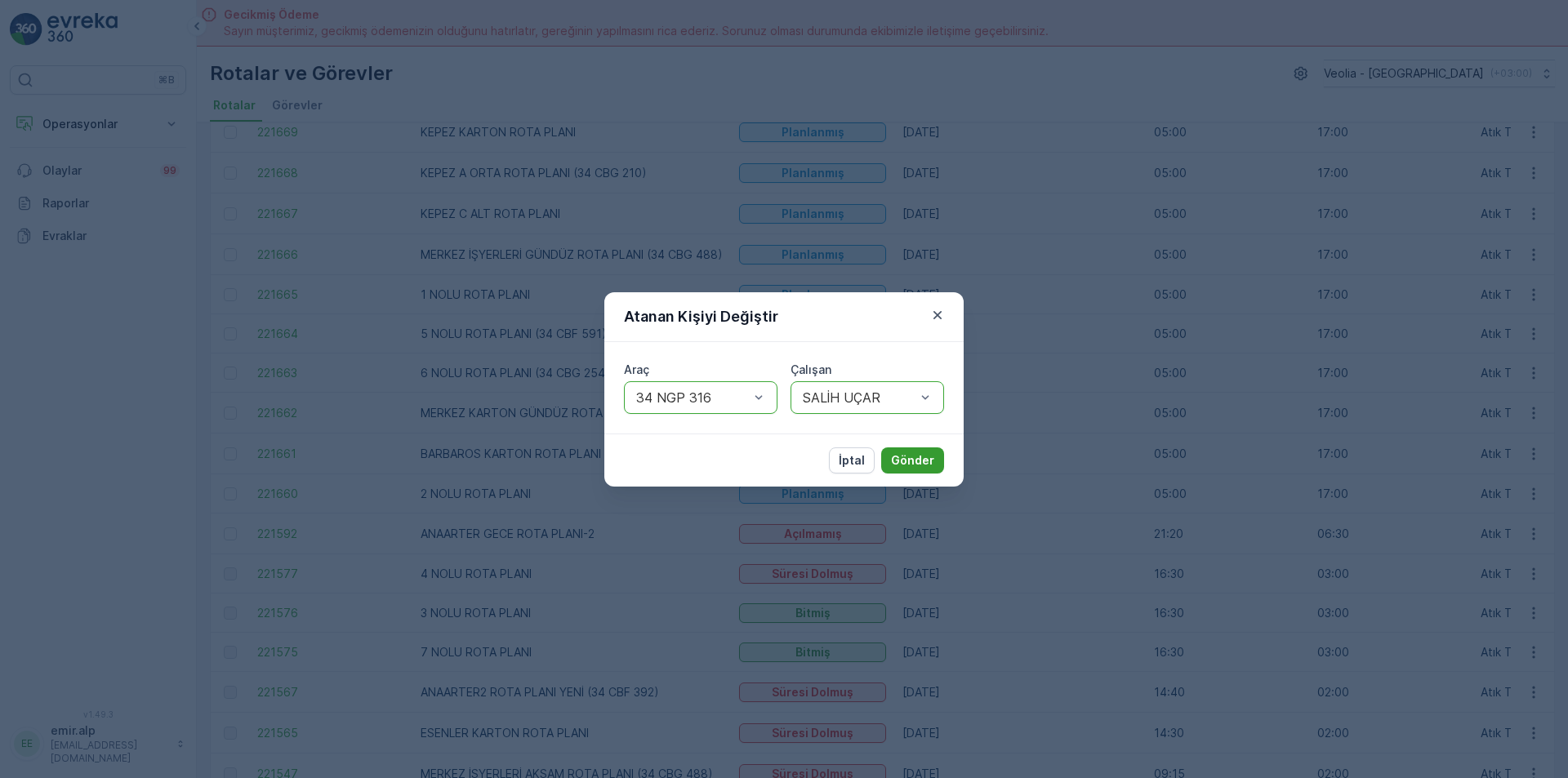
click at [915, 462] on p "Gönder" at bounding box center [912, 460] width 43 height 16
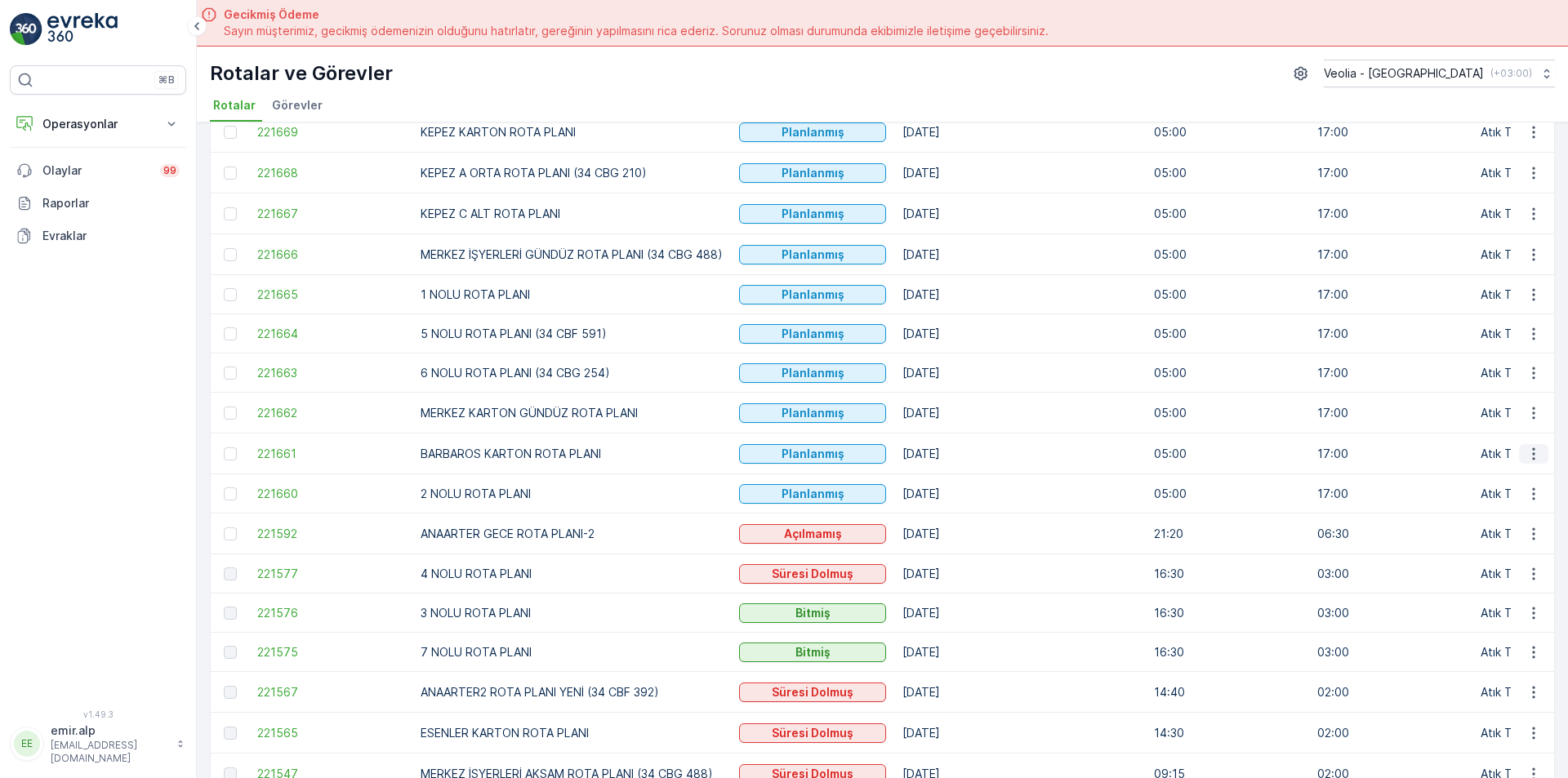
click at [1525, 459] on icon "button" at bounding box center [1533, 453] width 16 height 16
click at [1478, 543] on span "Atanan Kişiyi Değiştir" at bounding box center [1488, 546] width 114 height 16
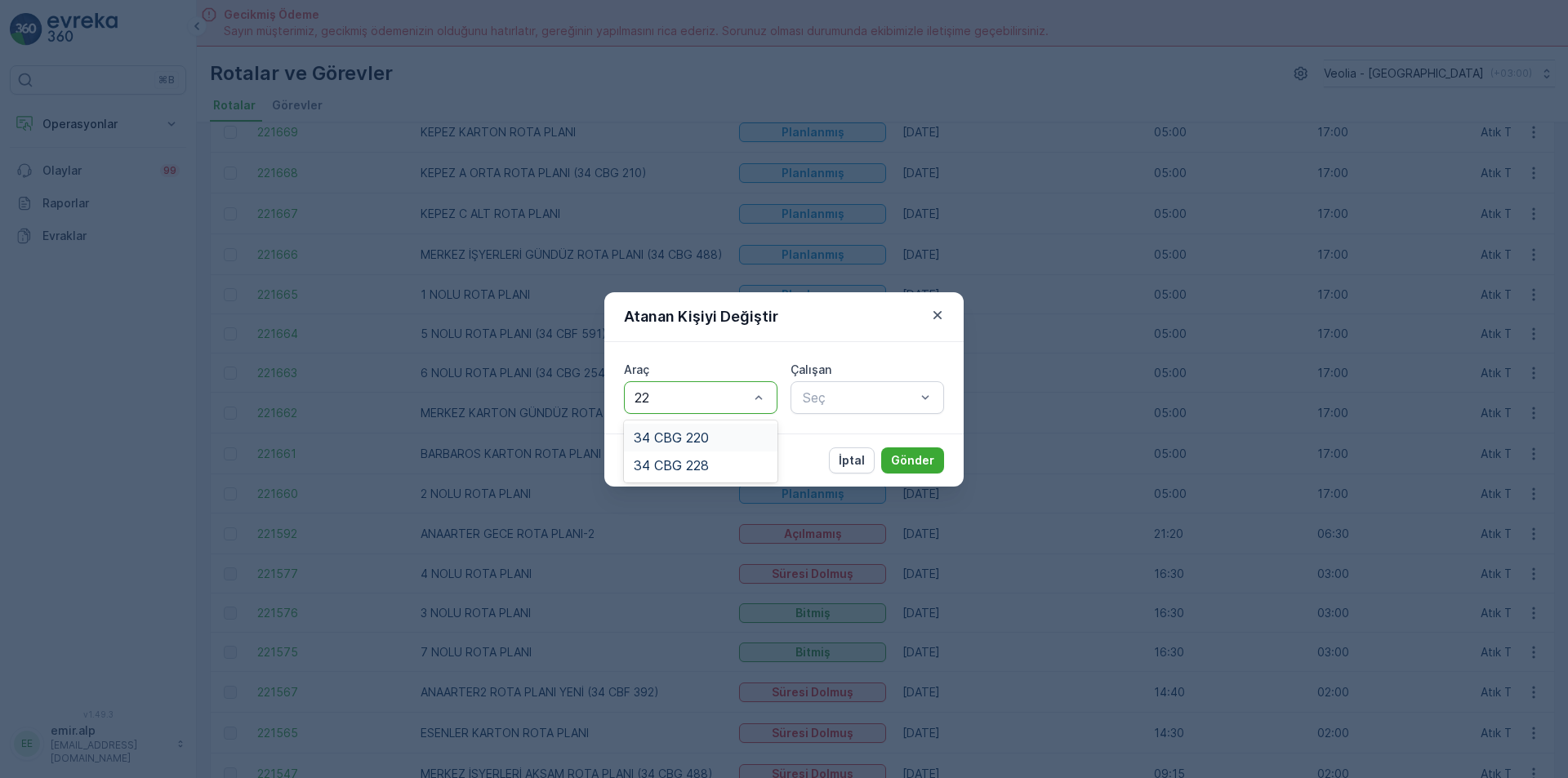
type input "228"
click at [677, 426] on div "34 CBG 228" at bounding box center [701, 437] width 153 height 28
type input "CEY"
click at [895, 442] on span "[PERSON_NAME]" at bounding box center [855, 437] width 109 height 14
click at [916, 458] on p "Gönder" at bounding box center [912, 460] width 43 height 16
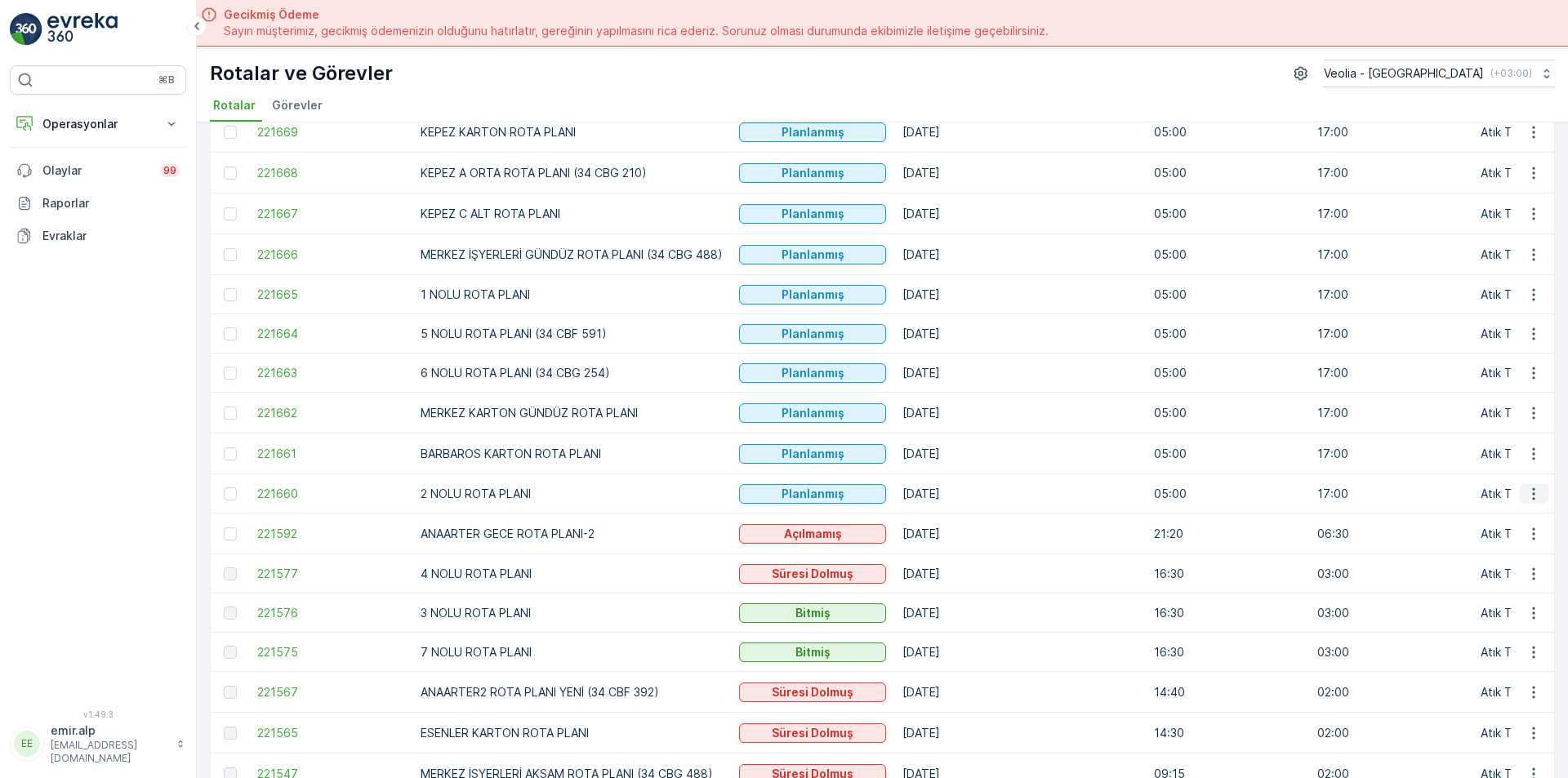
click at [1527, 493] on icon "button" at bounding box center [1533, 493] width 16 height 16
click at [1508, 583] on span "Atanan Kişiyi Değiştir" at bounding box center [1488, 586] width 114 height 16
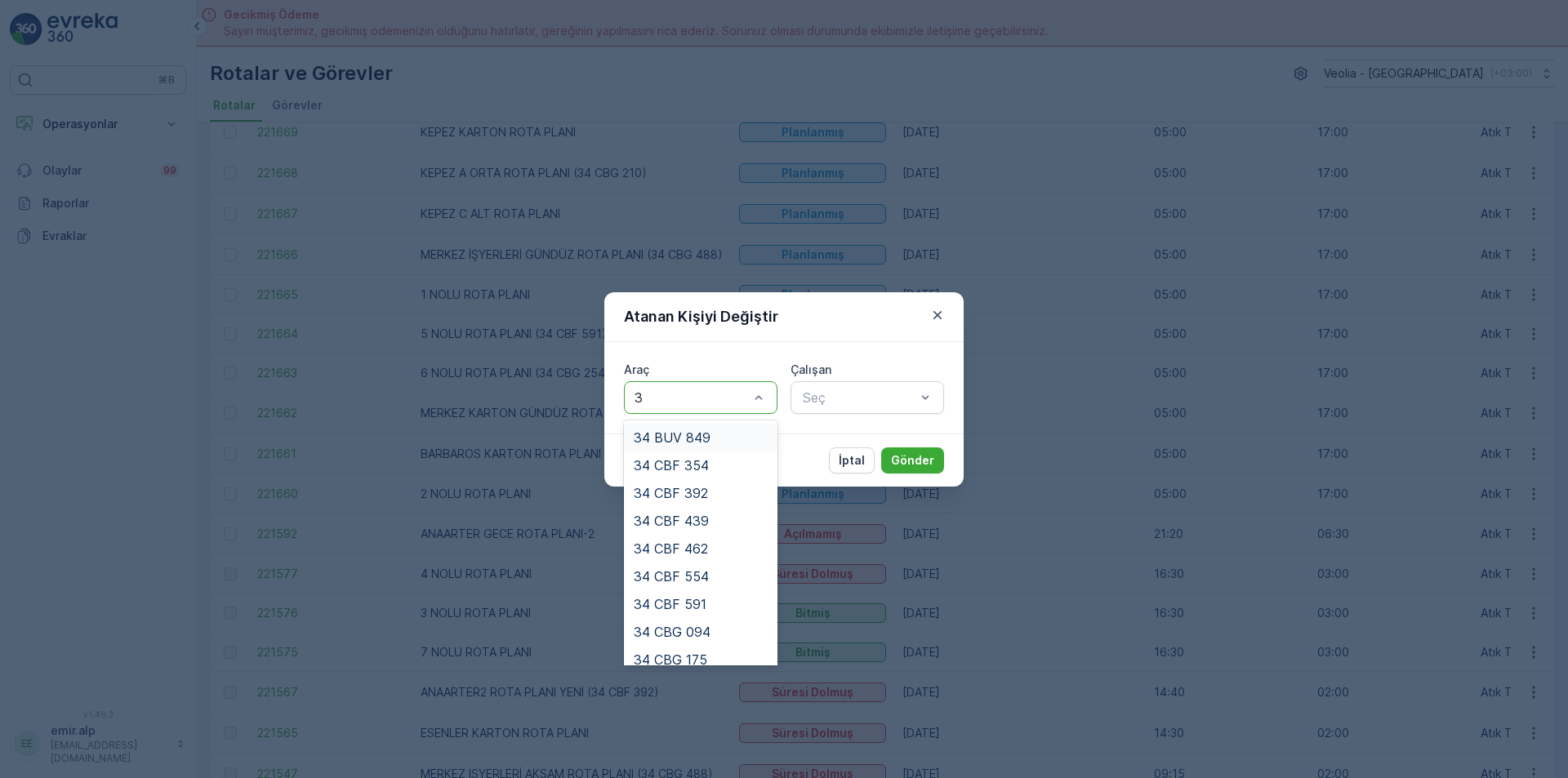
type input "39"
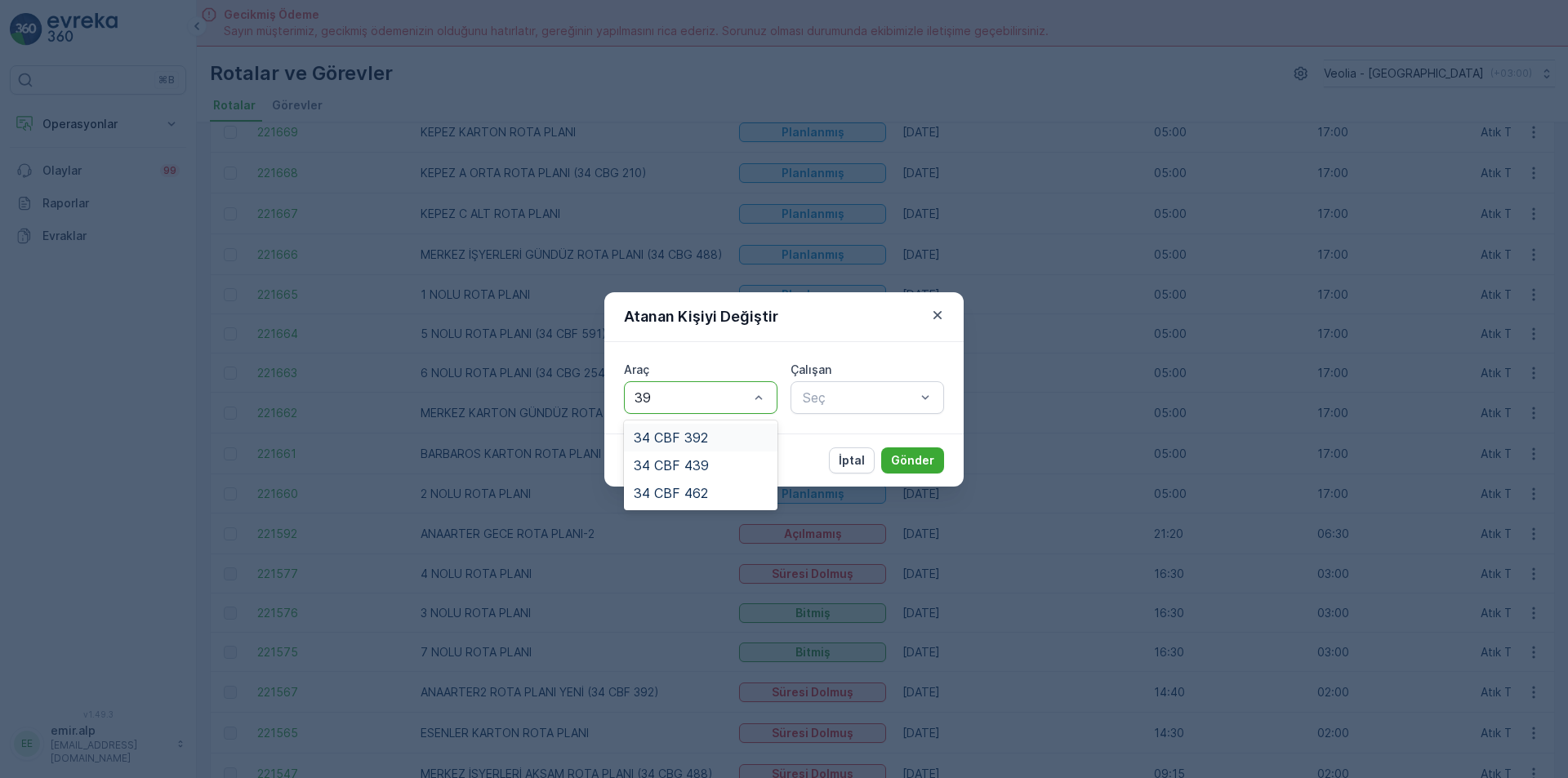
click at [720, 438] on div "34 CBF 392" at bounding box center [700, 437] width 134 height 14
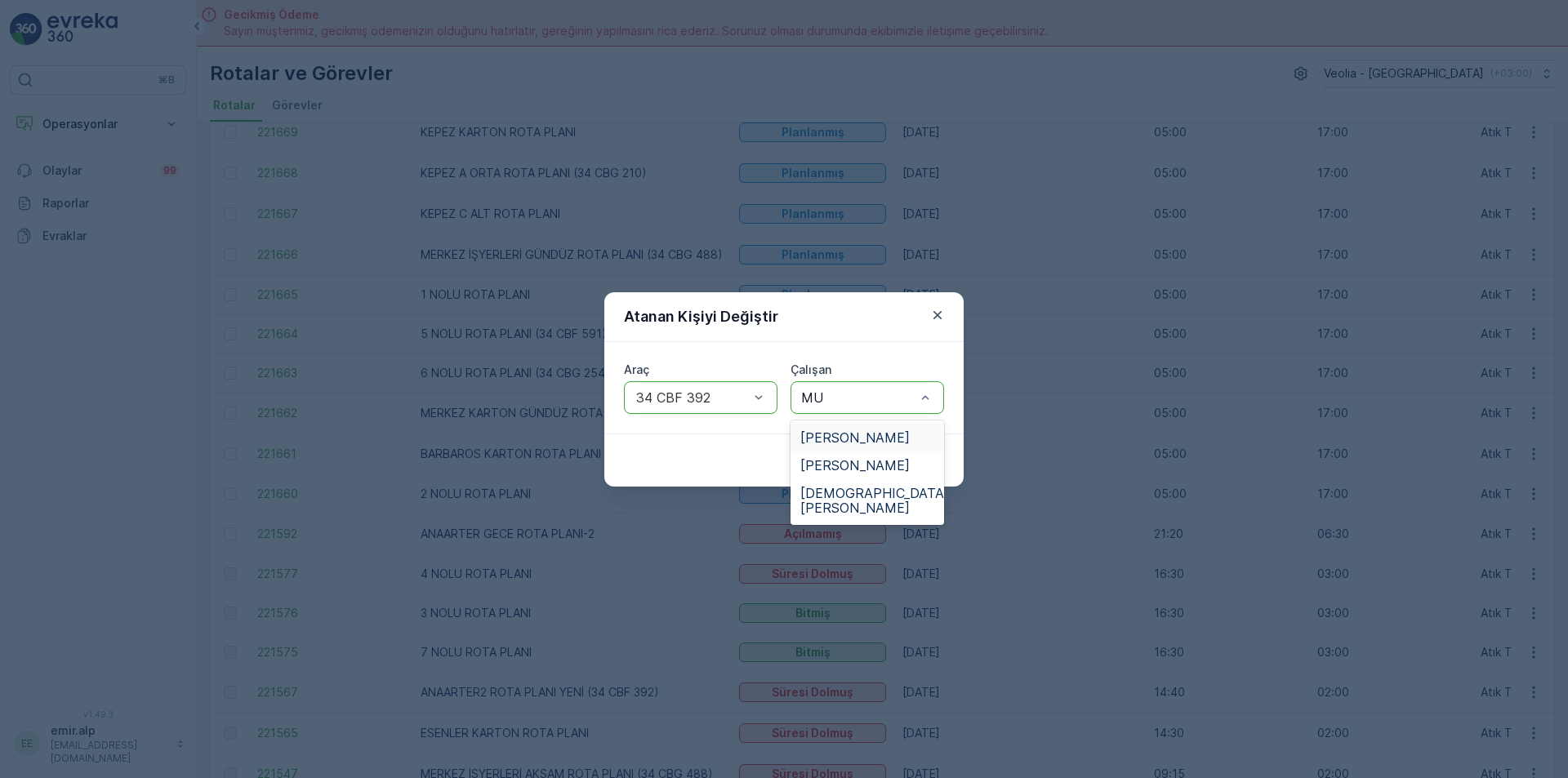
type input "MUS"
click at [887, 428] on div "[PERSON_NAME]" at bounding box center [867, 437] width 153 height 28
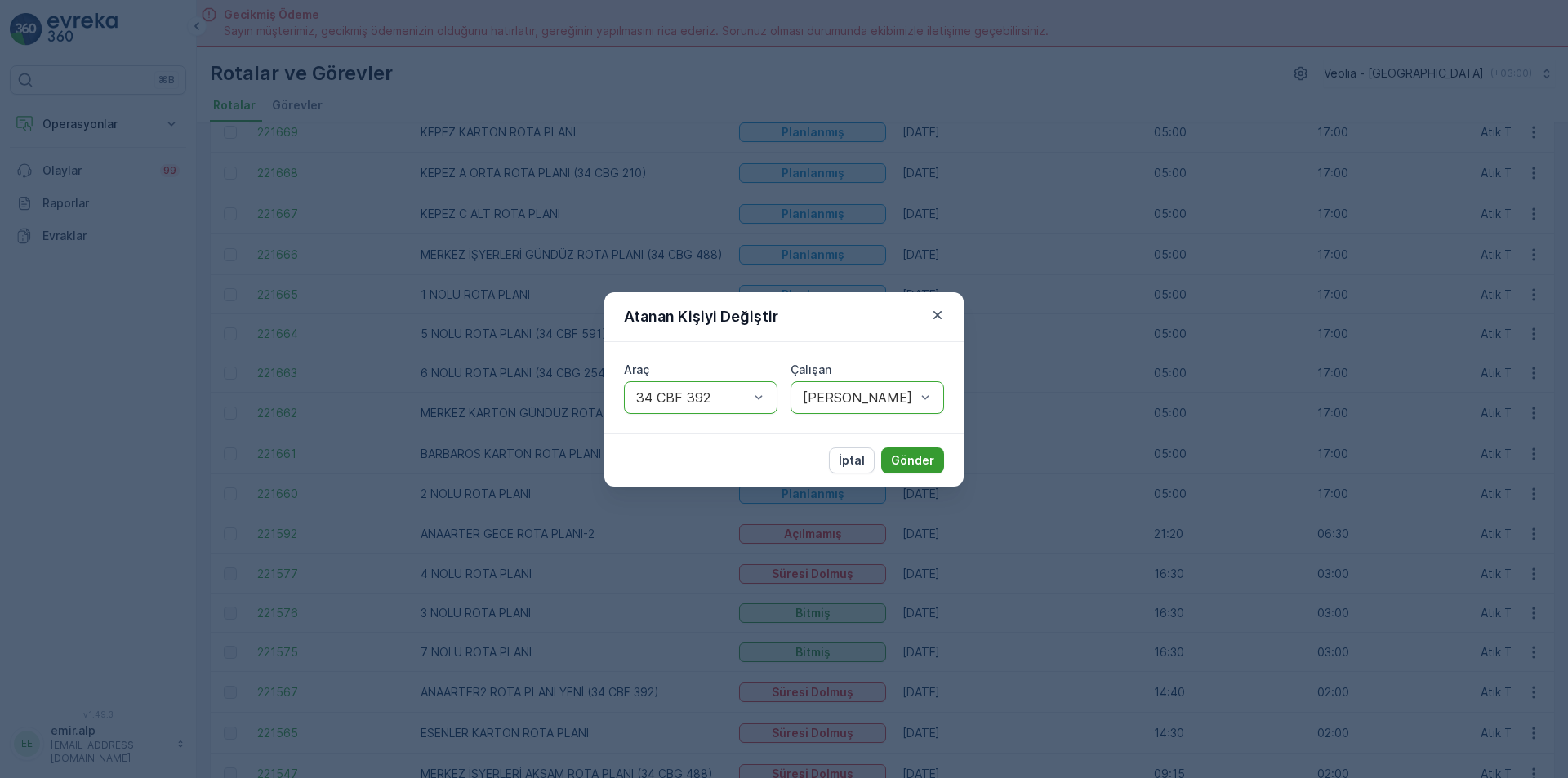
click at [908, 460] on p "Gönder" at bounding box center [912, 460] width 43 height 16
